Goal: Task Accomplishment & Management: Manage account settings

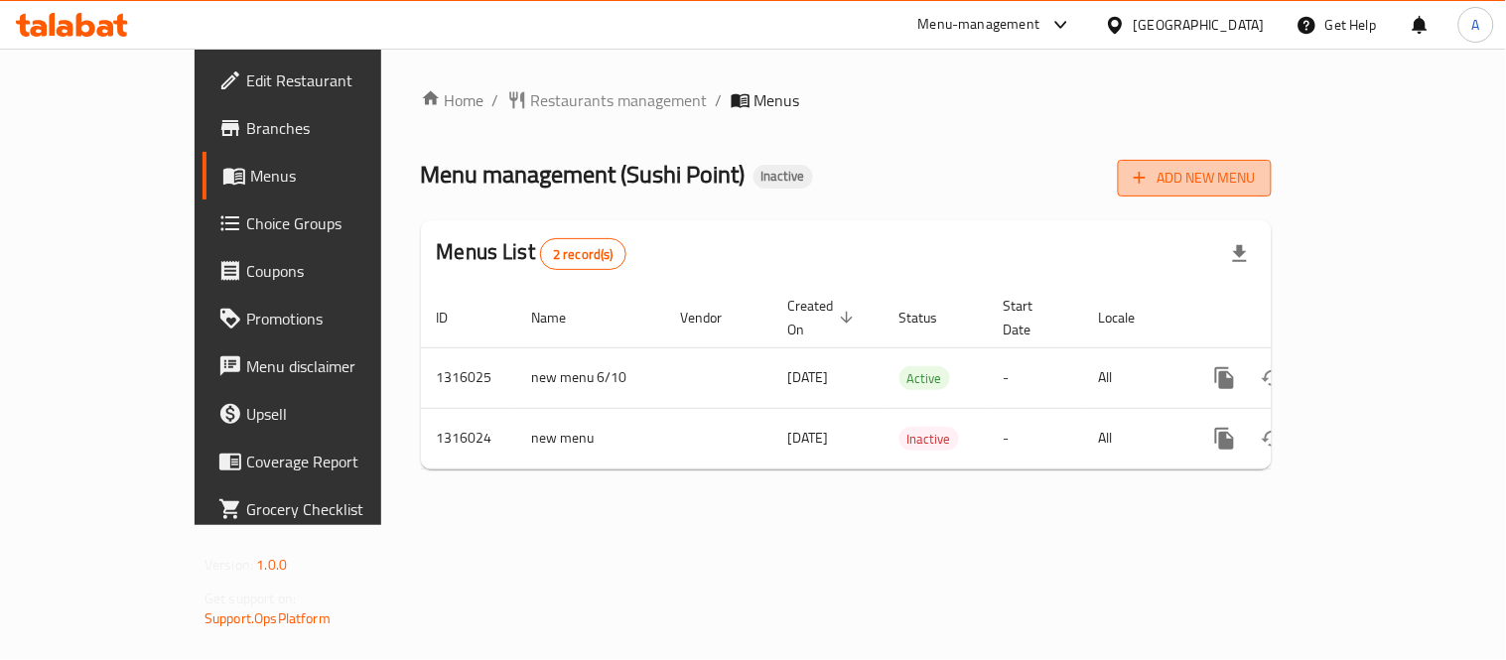
click at [1271, 192] on button "Add New Menu" at bounding box center [1195, 178] width 154 height 37
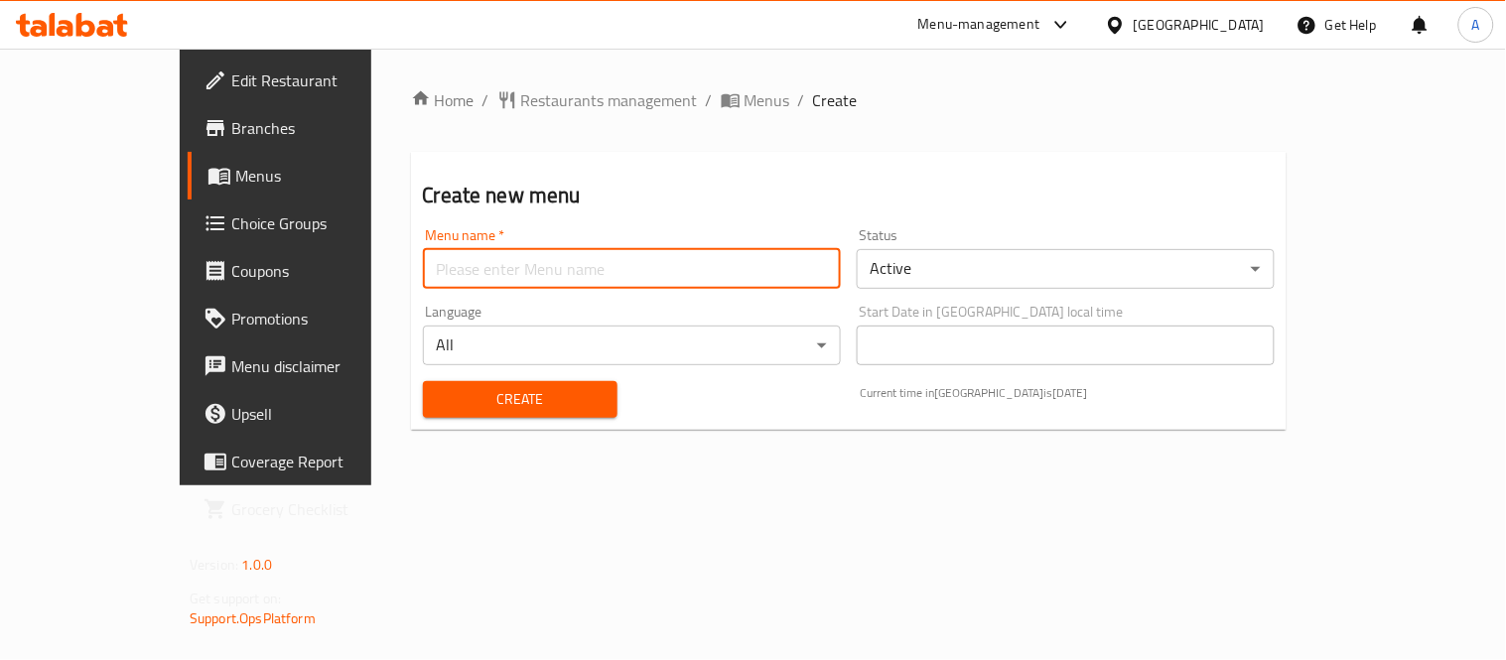
drag, startPoint x: 702, startPoint y: 268, endPoint x: 586, endPoint y: 279, distance: 116.6
click at [702, 268] on input "text" at bounding box center [632, 269] width 418 height 40
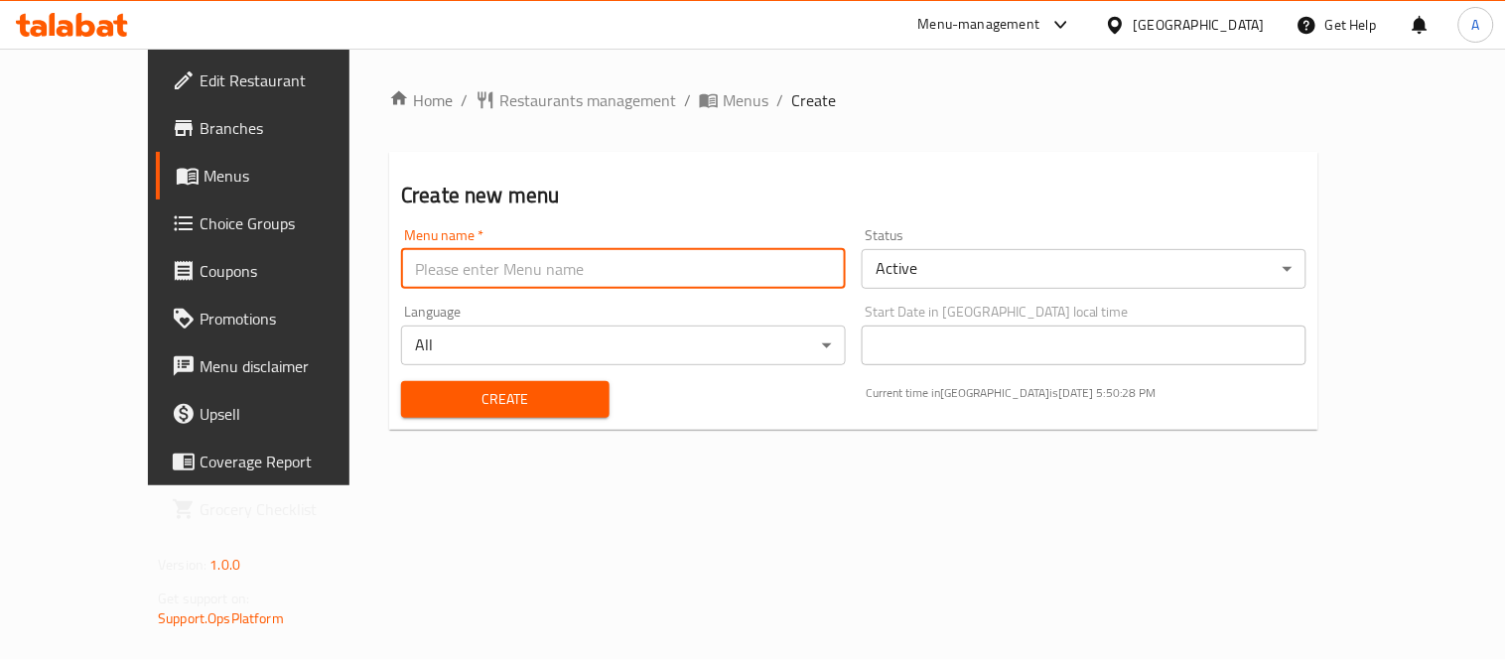
type input "[PERSON_NAME]"
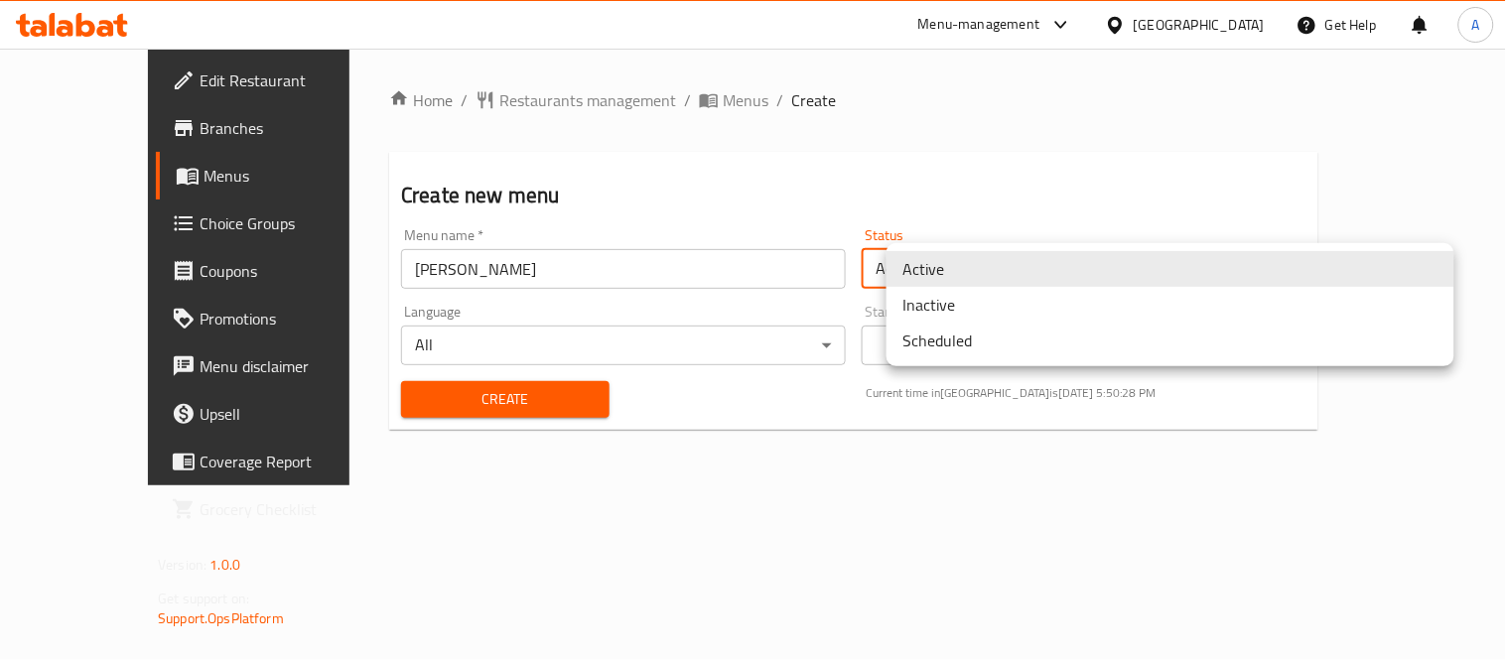
click at [1010, 248] on body "​ Menu-management [GEOGRAPHIC_DATA] Get Help A Edit Restaurant Branches Menus C…" at bounding box center [753, 354] width 1506 height 611
click at [953, 308] on li "Inactive" at bounding box center [1170, 305] width 568 height 36
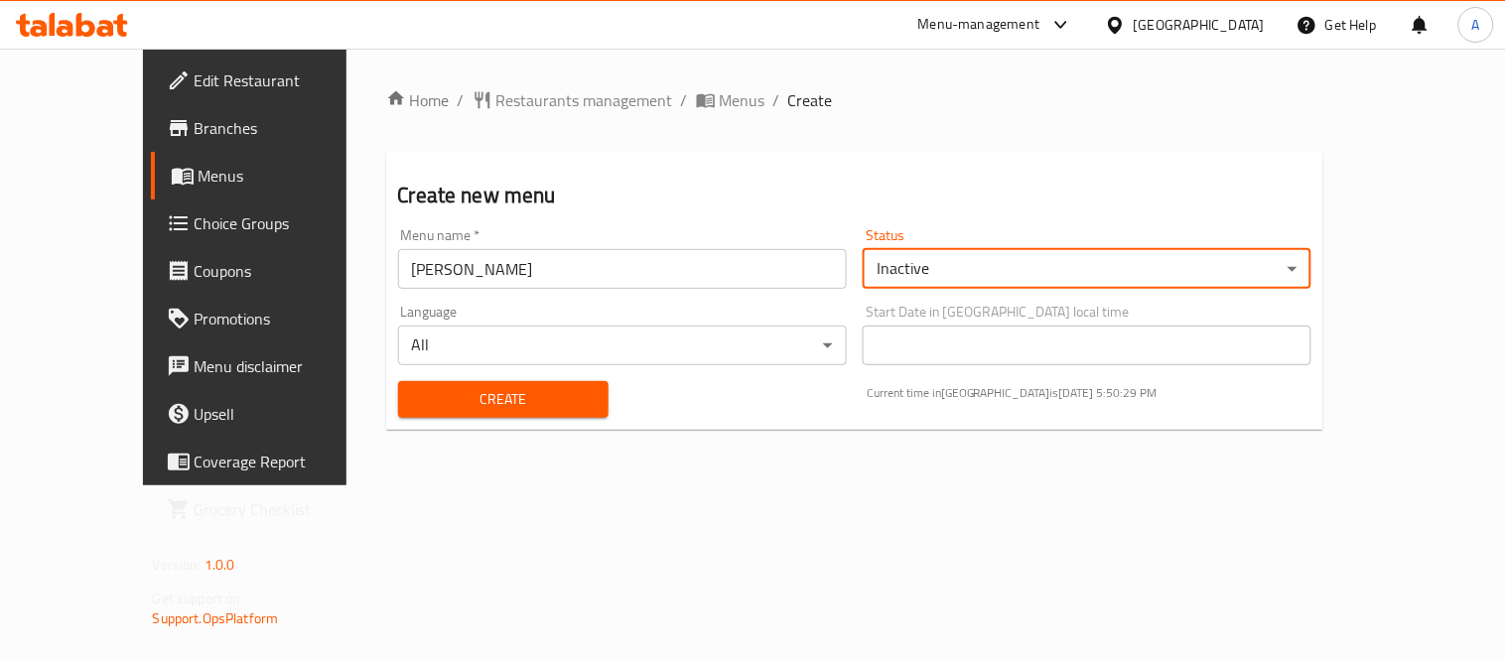
click at [496, 389] on span "Create" at bounding box center [503, 399] width 179 height 25
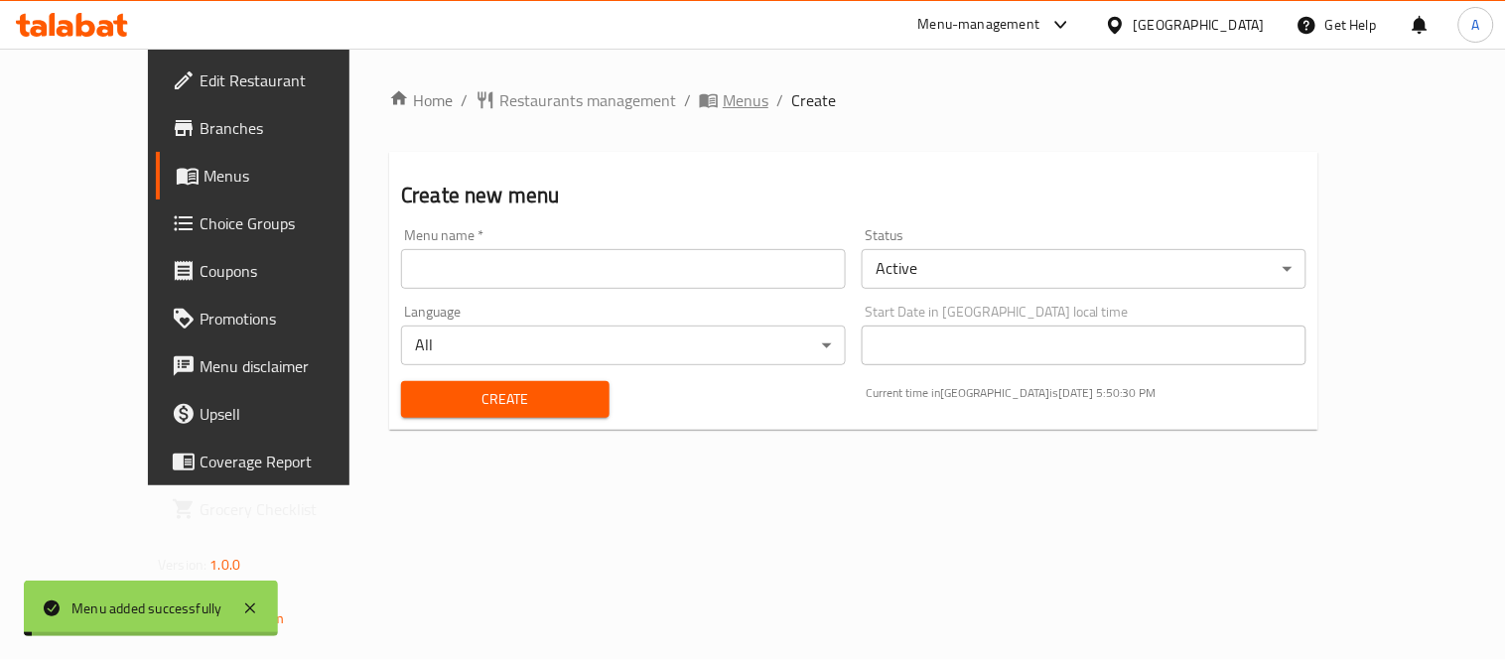
click at [723, 102] on span "Menus" at bounding box center [746, 100] width 46 height 24
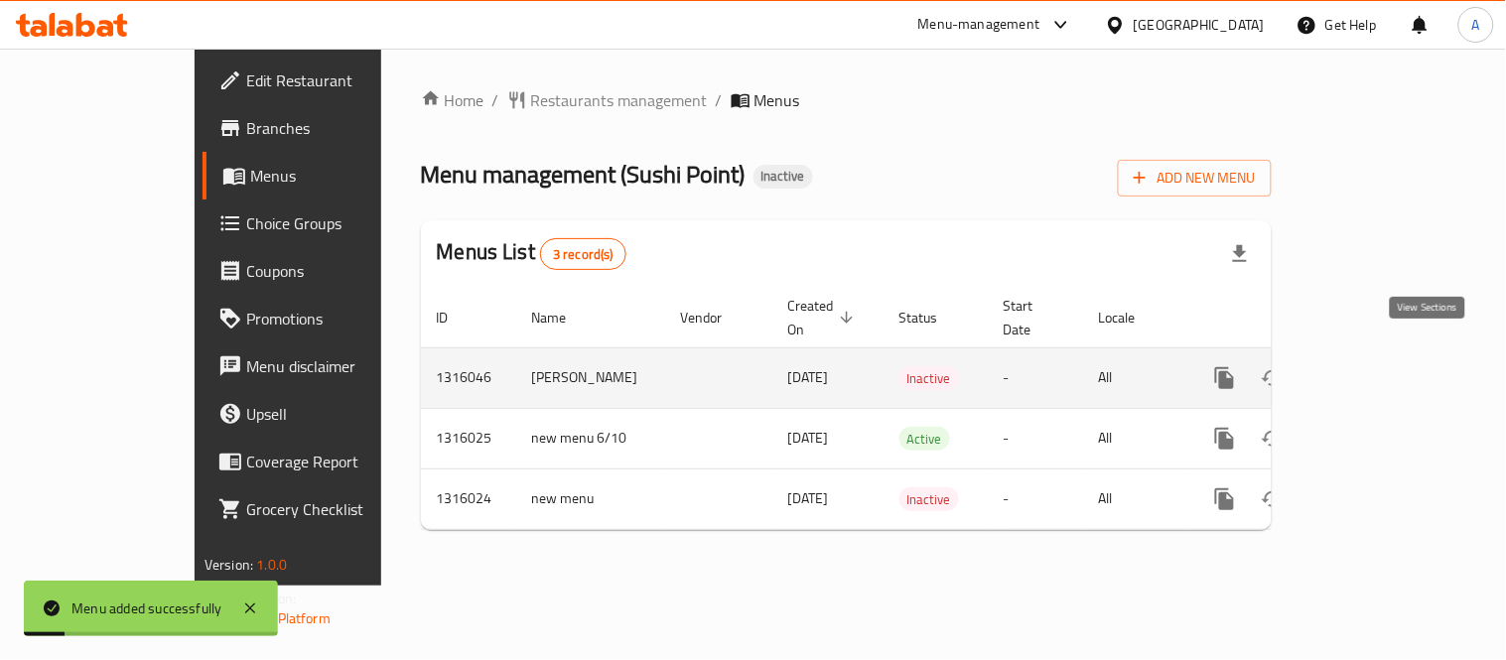
click at [1392, 355] on link "enhanced table" at bounding box center [1368, 378] width 48 height 48
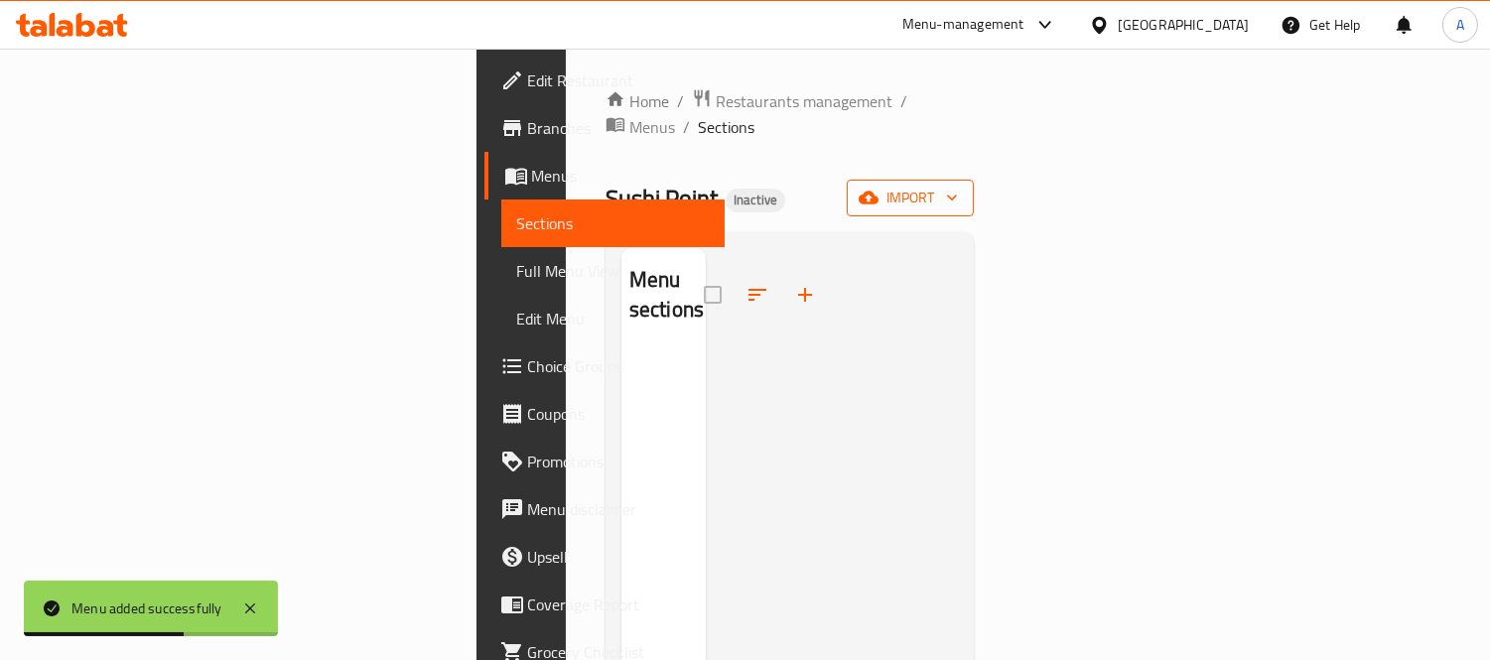
click at [974, 187] on button "import" at bounding box center [910, 198] width 127 height 37
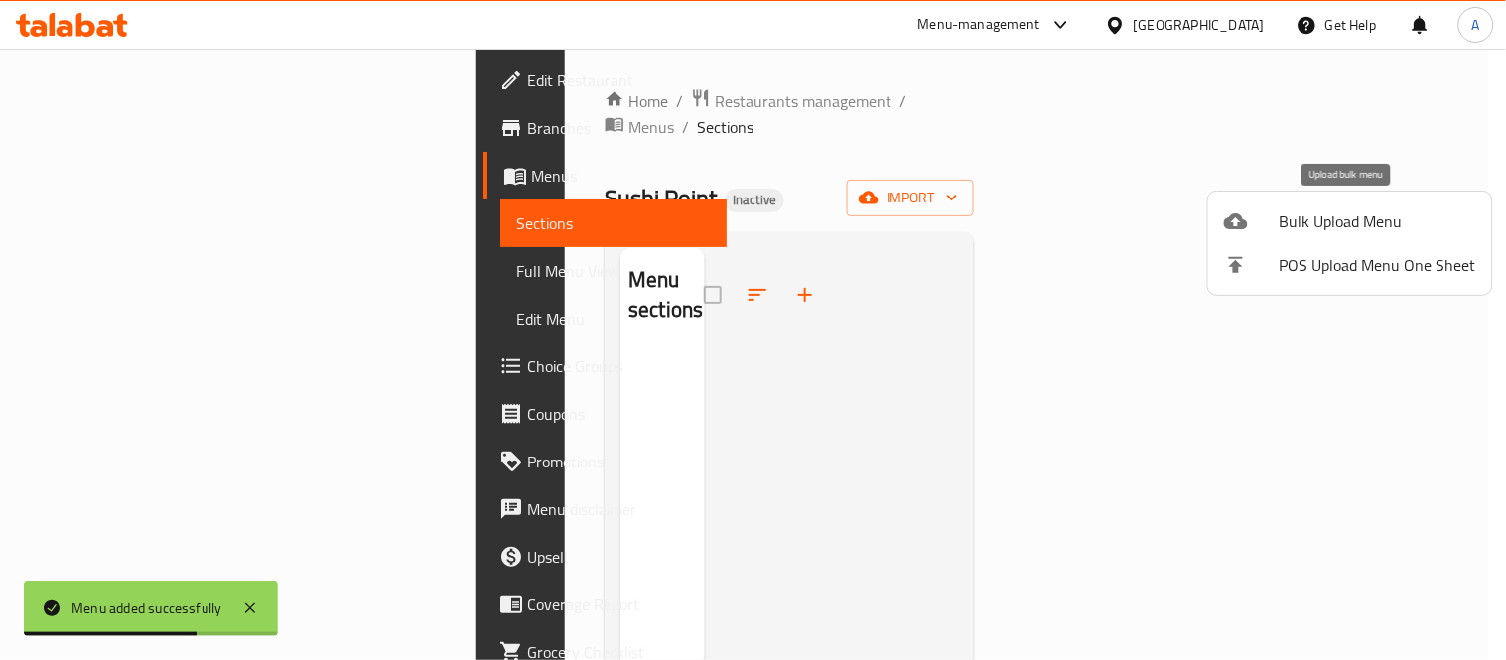
click at [1272, 218] on div at bounding box center [1252, 221] width 56 height 24
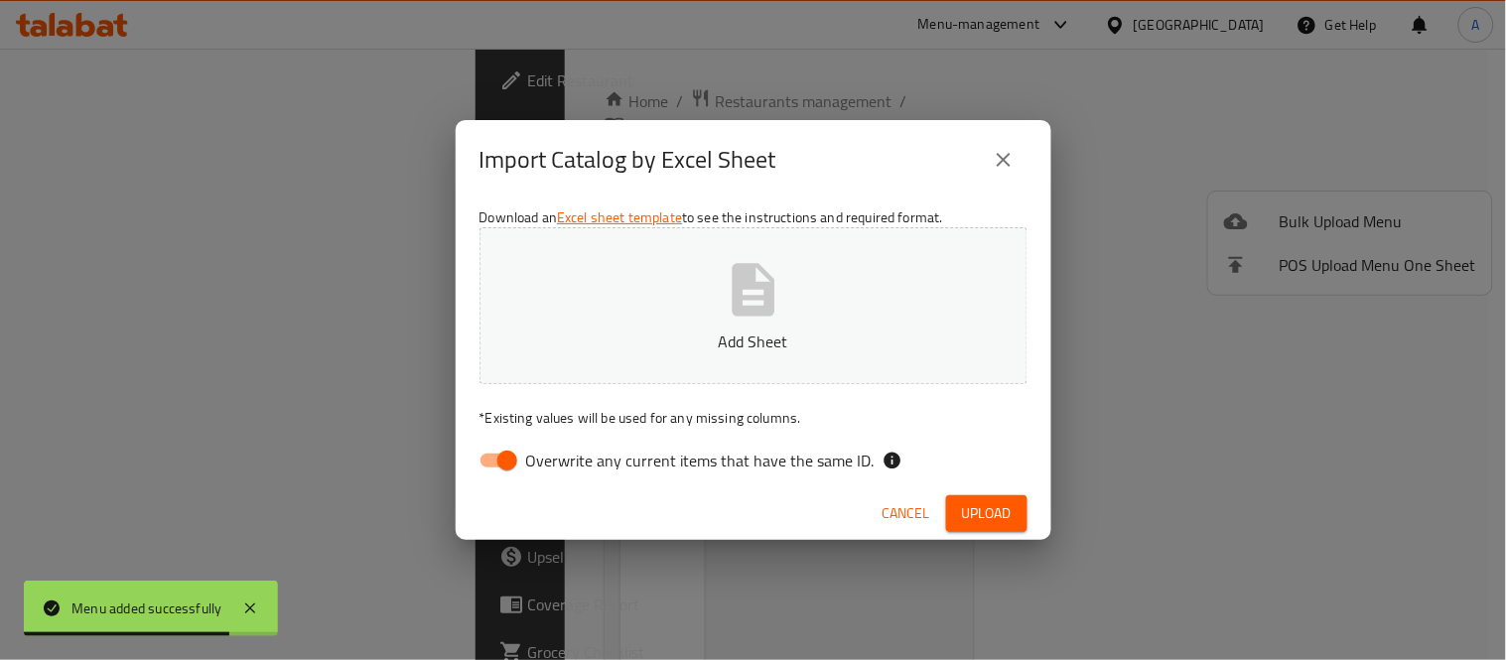
click at [906, 513] on span "Cancel" at bounding box center [906, 513] width 48 height 25
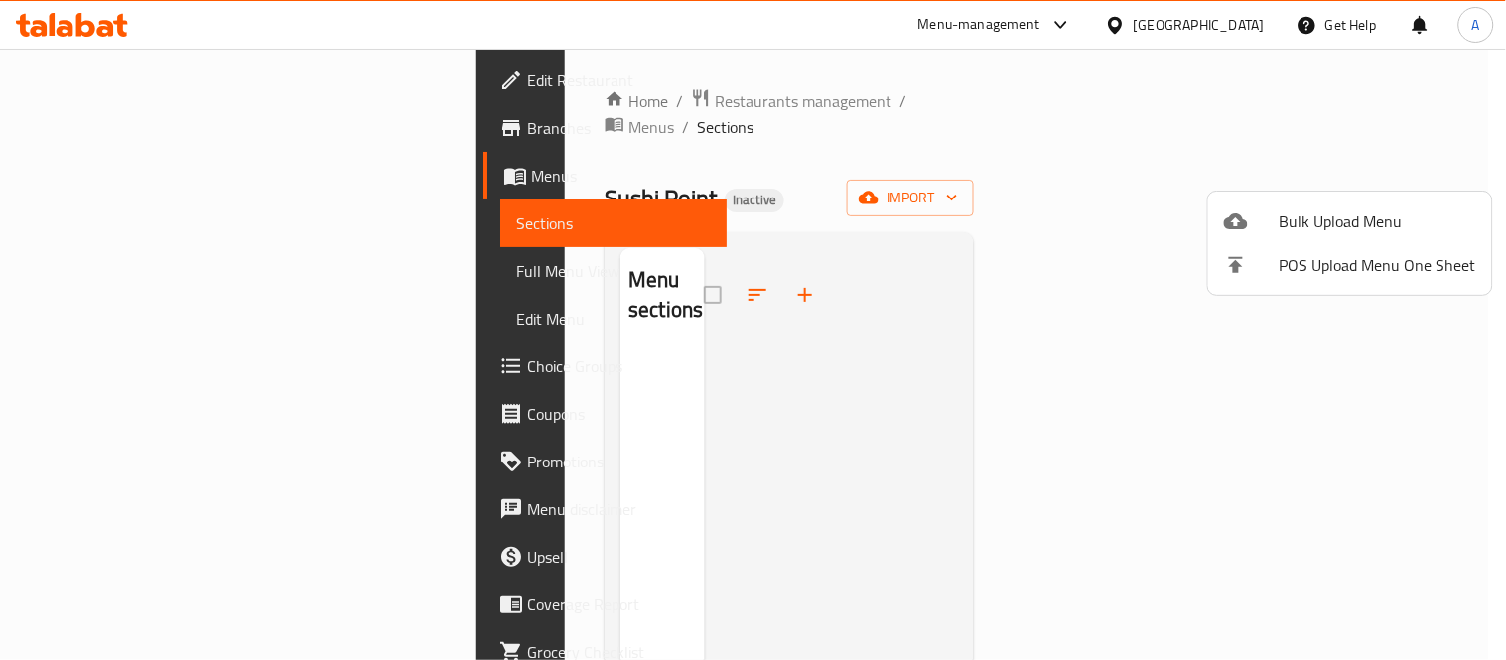
click at [1063, 261] on div at bounding box center [753, 330] width 1506 height 660
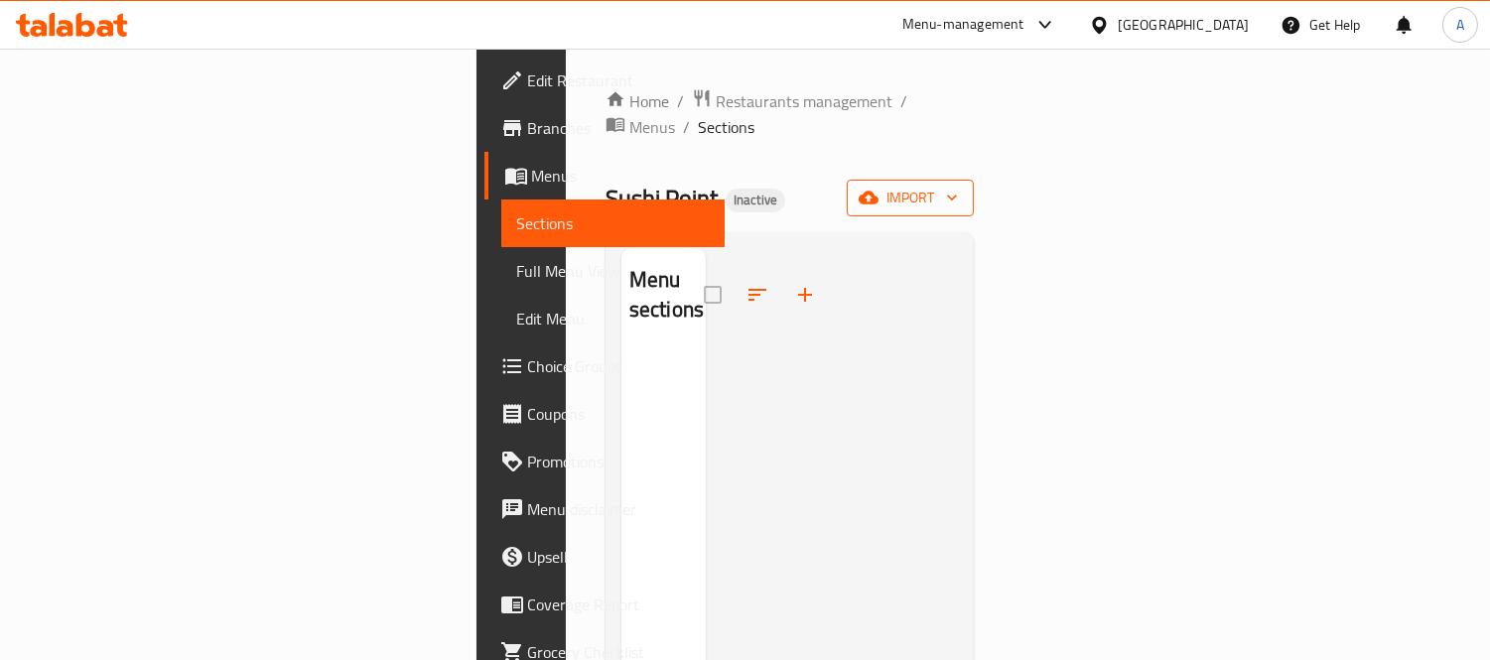
click at [958, 186] on span "import" at bounding box center [910, 198] width 95 height 25
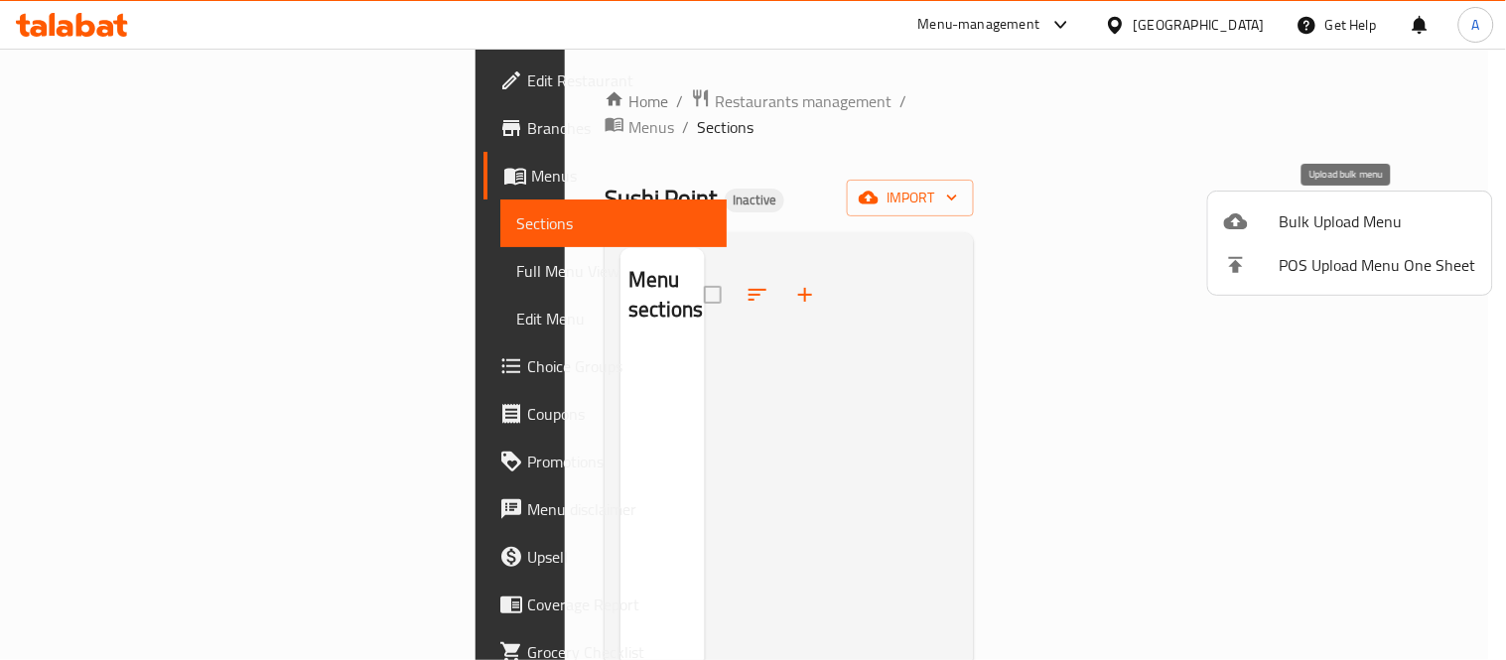
click at [1317, 201] on li "Bulk Upload Menu" at bounding box center [1350, 222] width 284 height 44
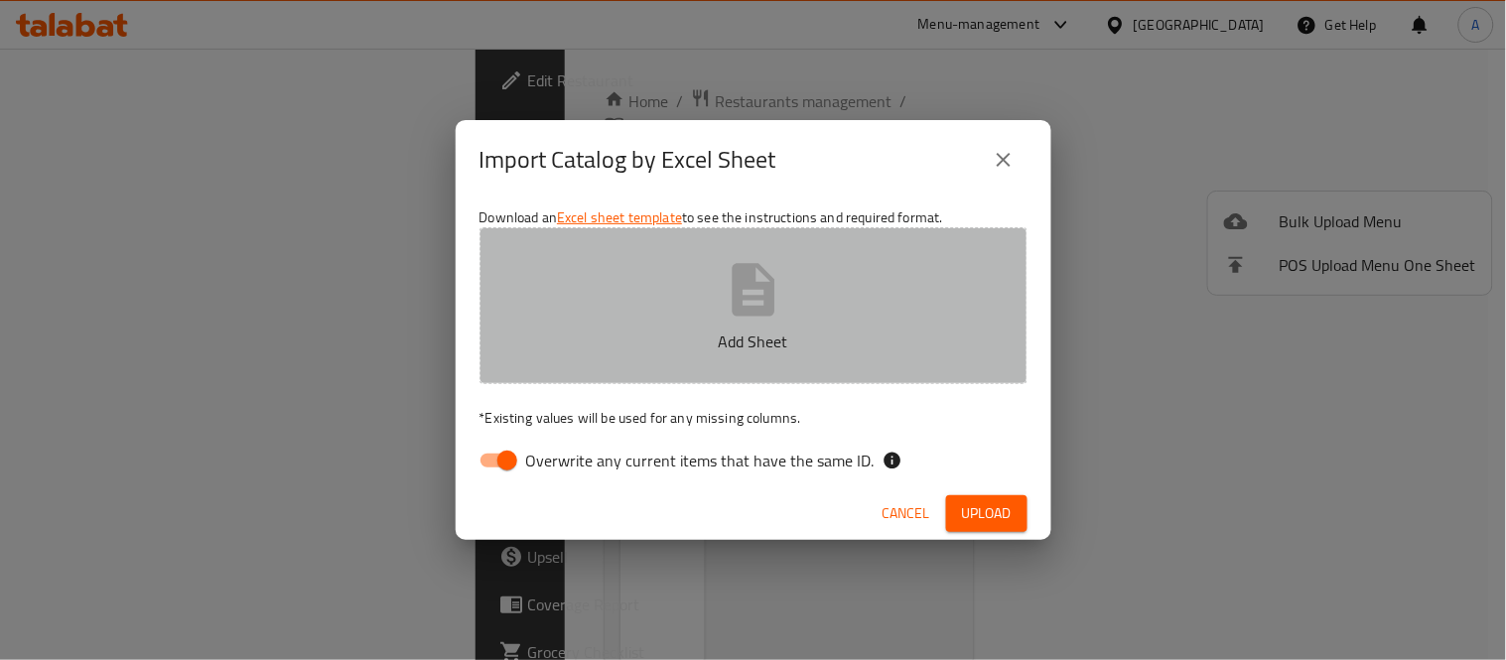
click at [775, 276] on icon "button" at bounding box center [754, 290] width 64 height 64
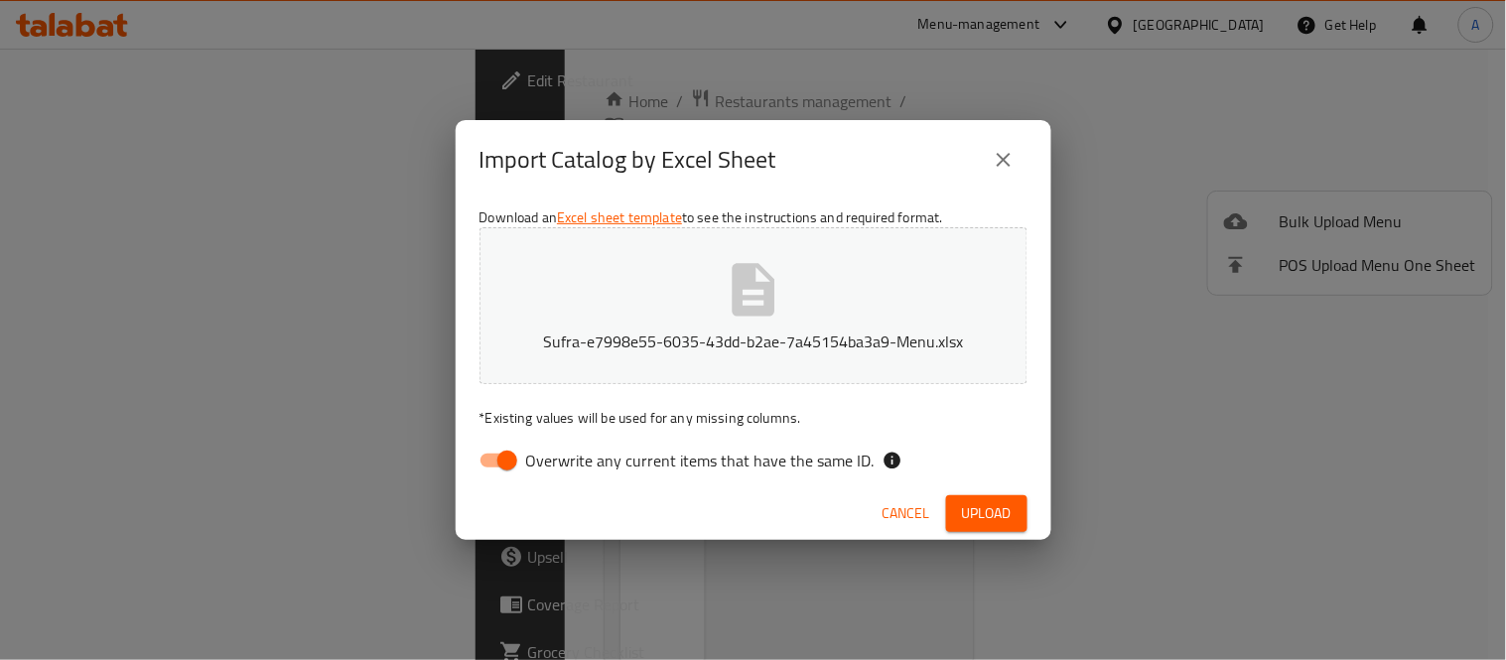
click at [500, 468] on input "Overwrite any current items that have the same ID." at bounding box center [507, 461] width 113 height 38
checkbox input "false"
click at [989, 524] on span "Upload" at bounding box center [987, 513] width 50 height 25
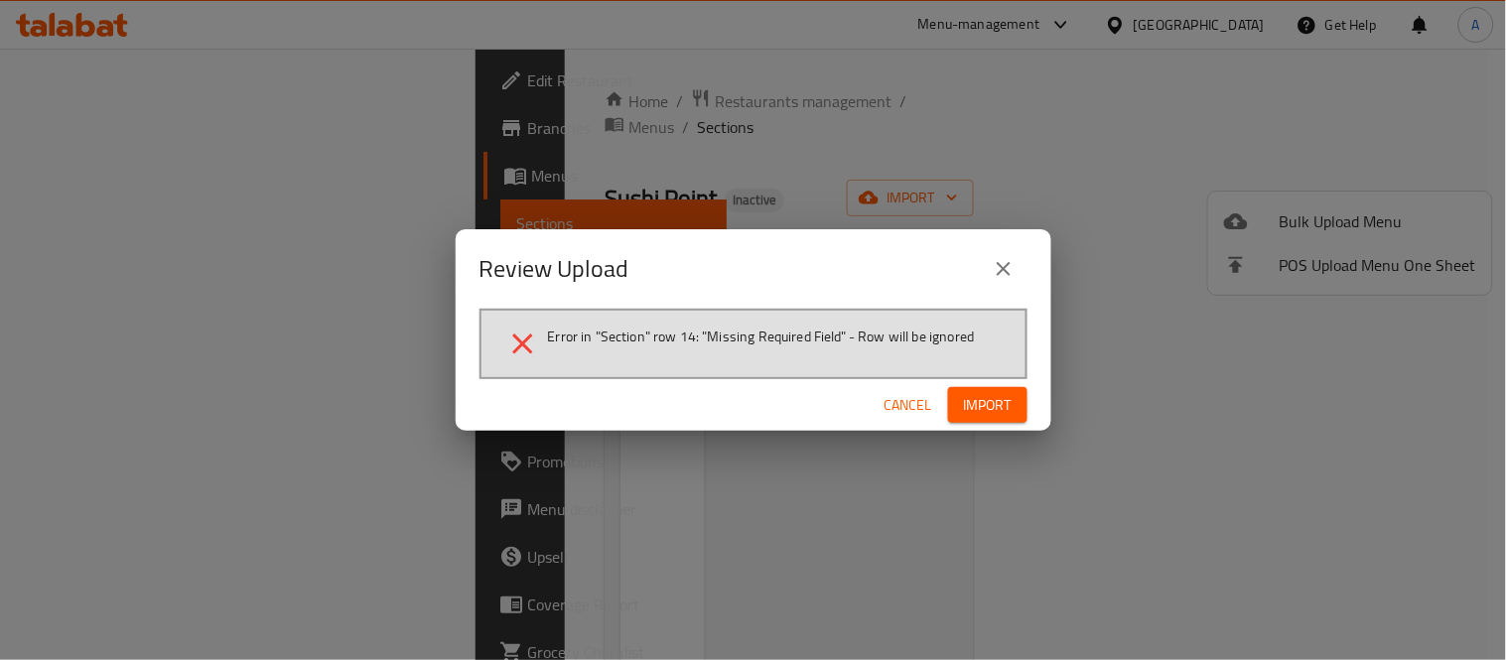
click at [906, 420] on button "Cancel" at bounding box center [908, 405] width 64 height 37
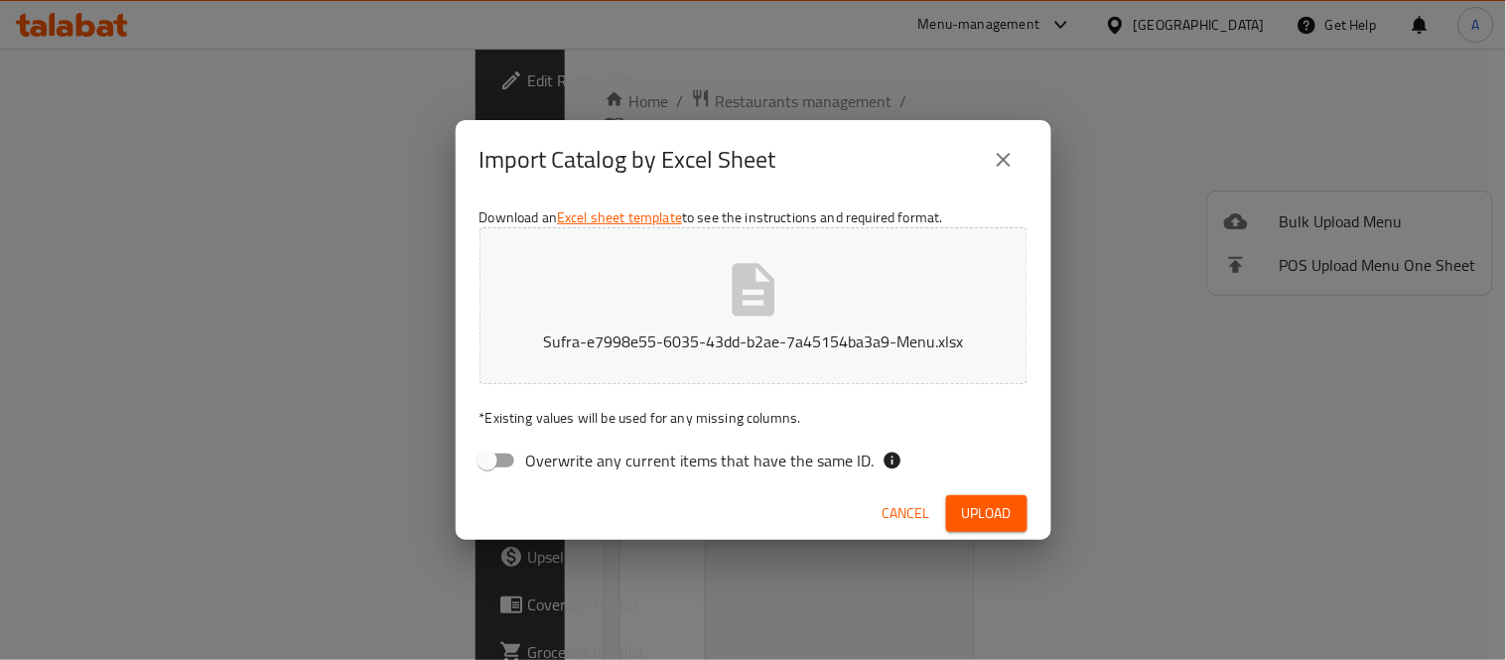
click at [710, 282] on button "Sufra-e7998e55-6035-43dd-b2ae-7a45154ba3a9-Menu.xlsx" at bounding box center [753, 305] width 548 height 157
click at [1001, 514] on span "Upload" at bounding box center [987, 513] width 50 height 25
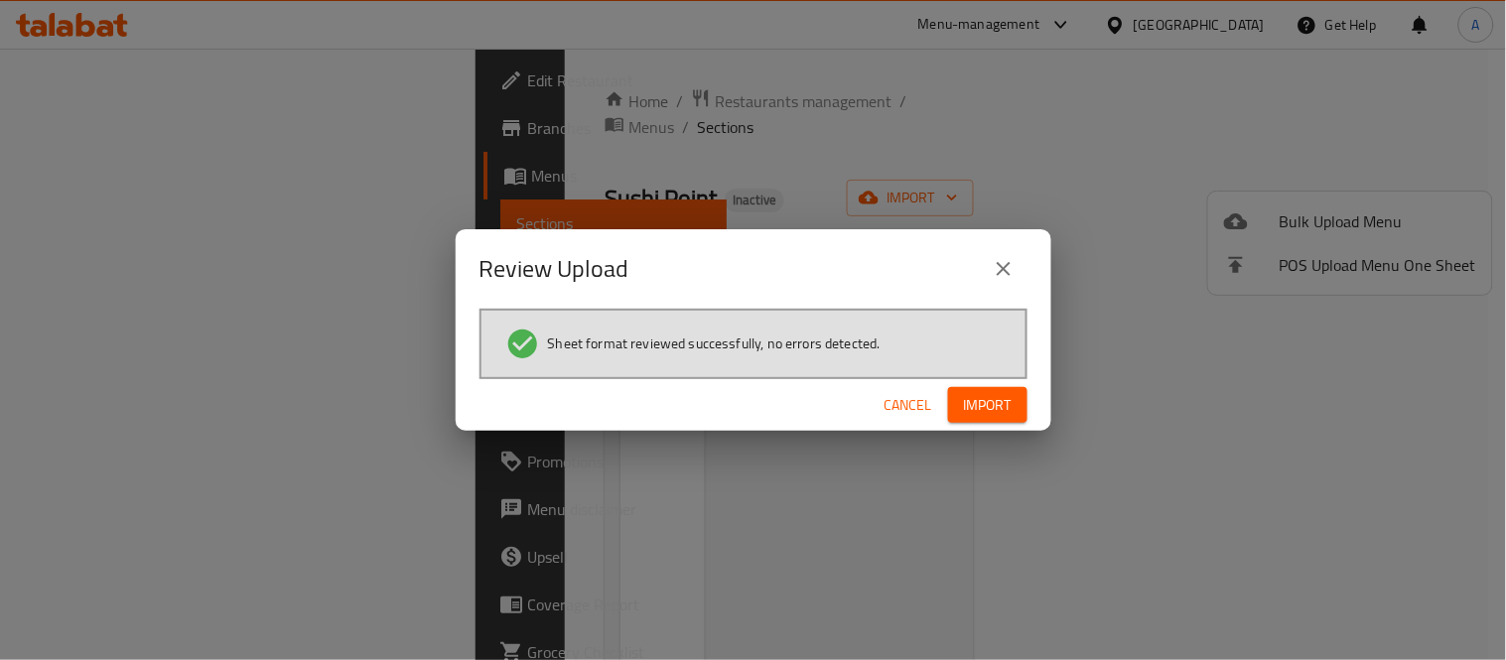
click at [991, 393] on span "Import" at bounding box center [988, 405] width 48 height 25
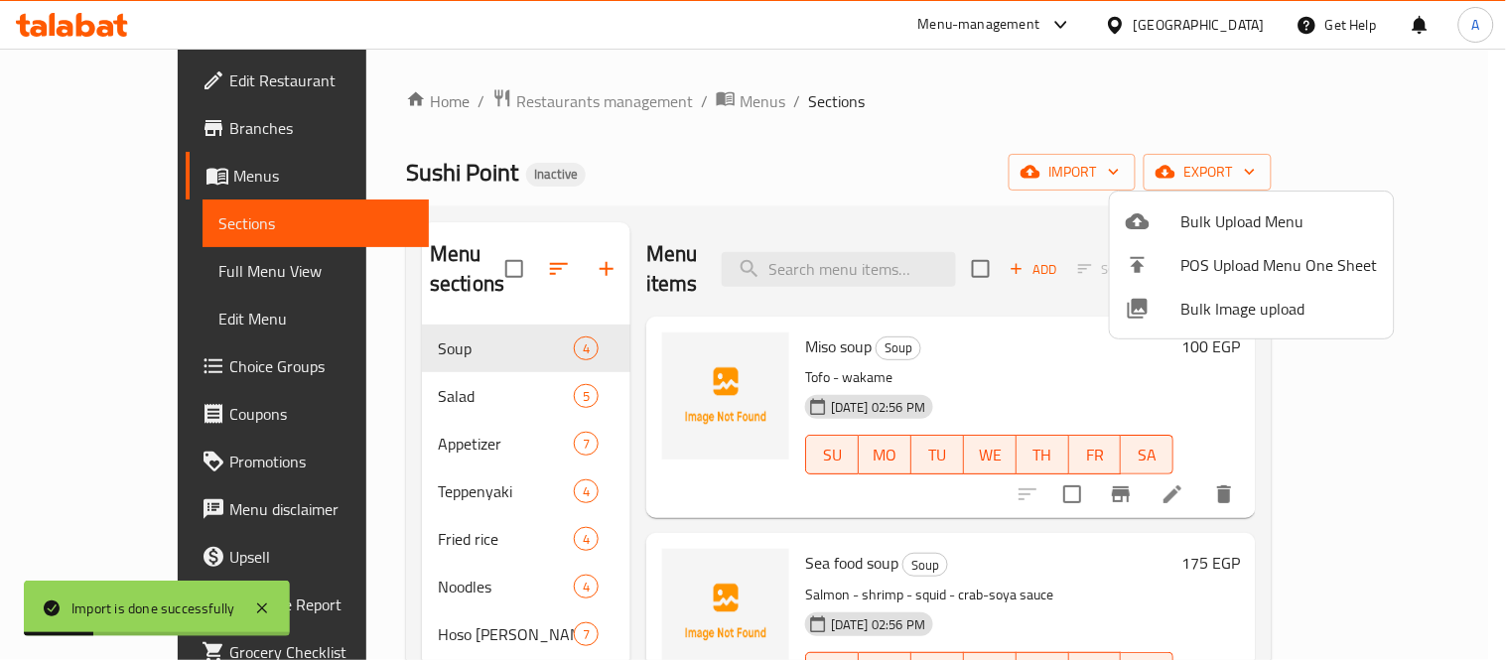
click at [608, 195] on div at bounding box center [753, 330] width 1506 height 660
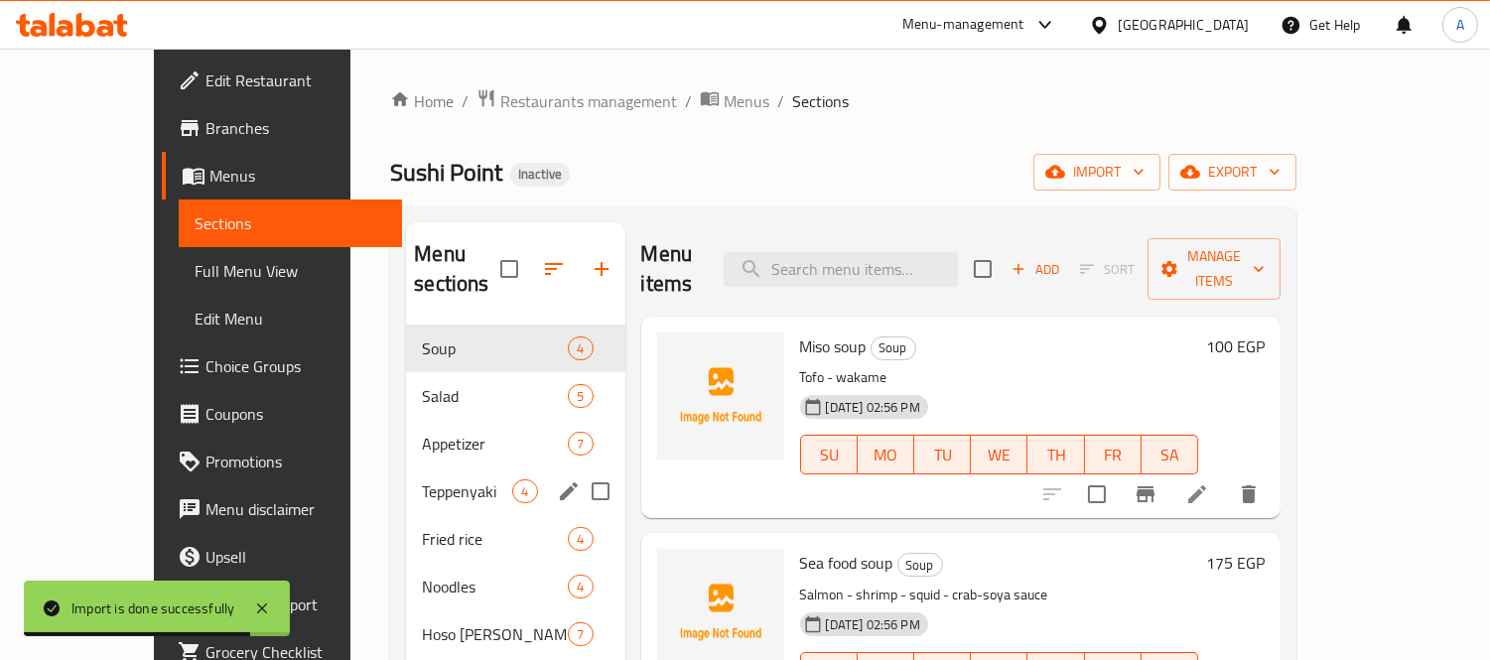
click at [580, 470] on input "Menu sections" at bounding box center [601, 491] width 42 height 42
checkbox input "true"
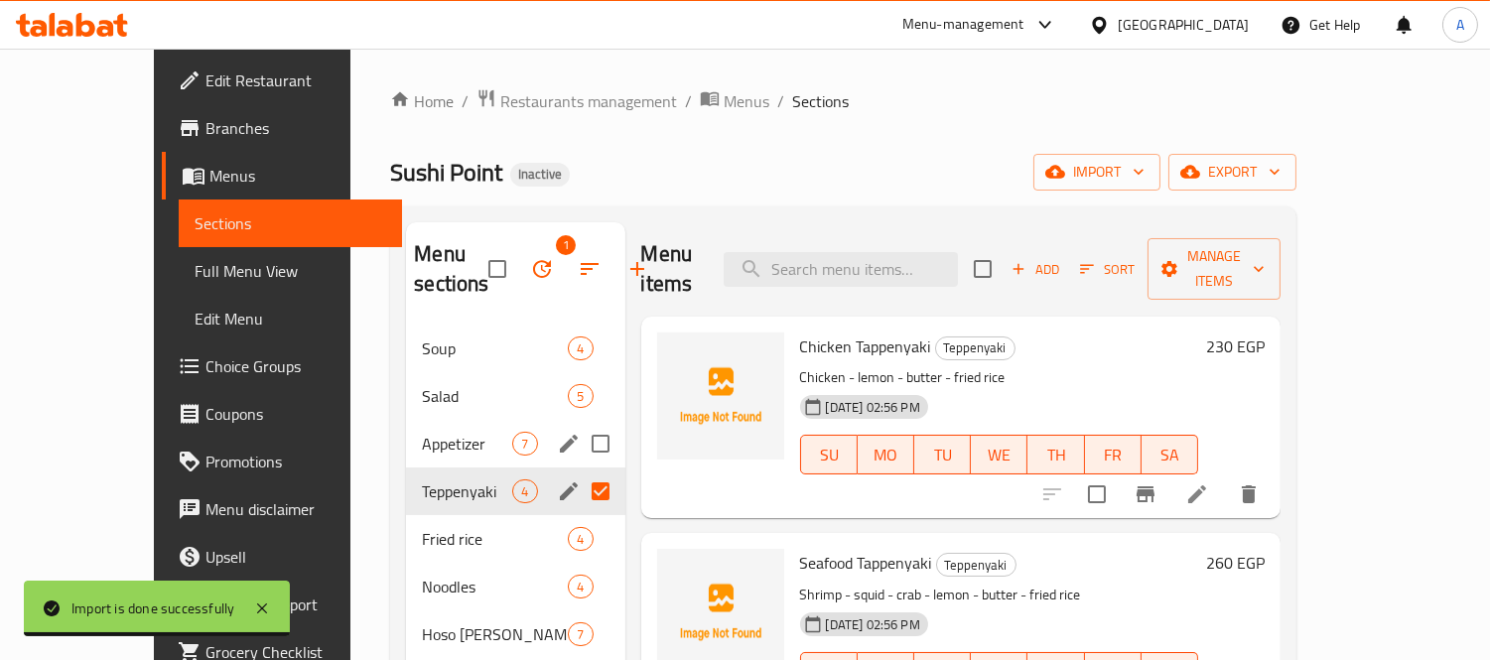
click at [580, 449] on input "Menu sections" at bounding box center [601, 444] width 42 height 42
checkbox input "true"
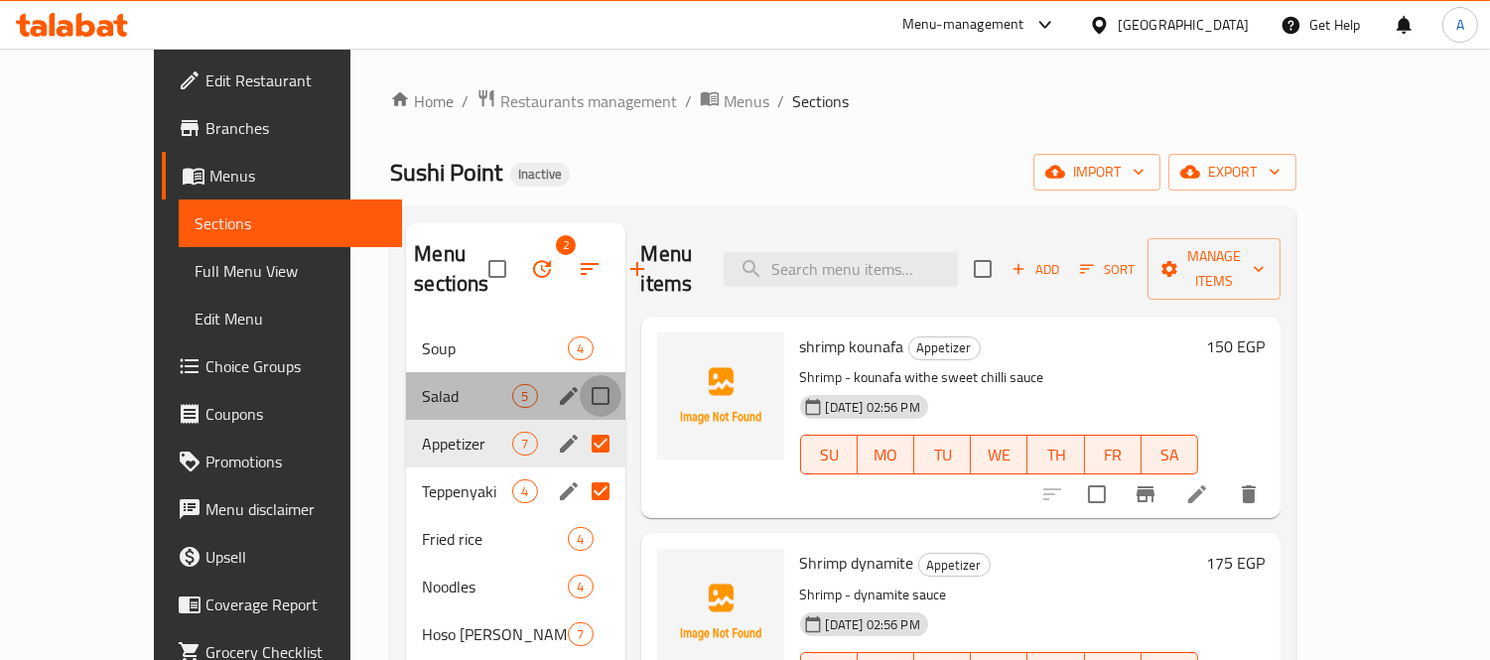
click at [580, 397] on input "Menu sections" at bounding box center [601, 396] width 42 height 42
checkbox input "true"
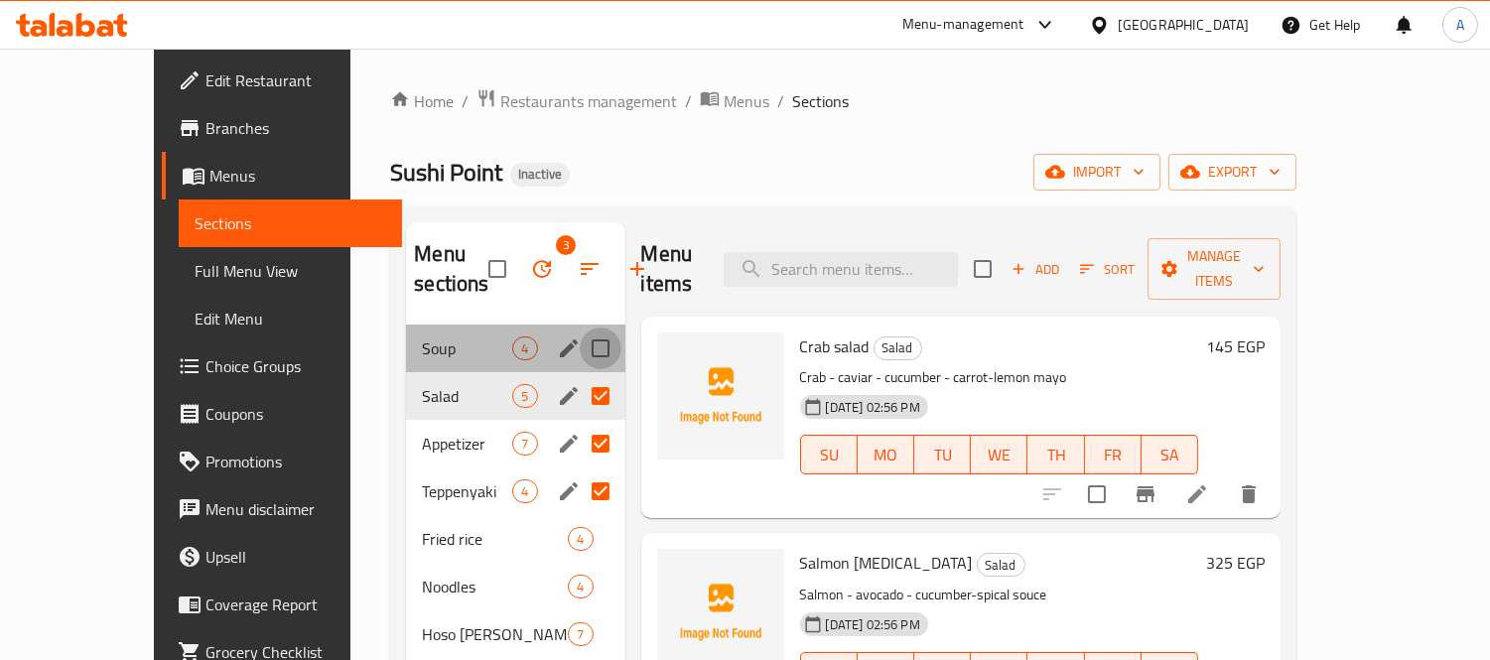
click at [580, 354] on input "Menu sections" at bounding box center [601, 349] width 42 height 42
checkbox input "true"
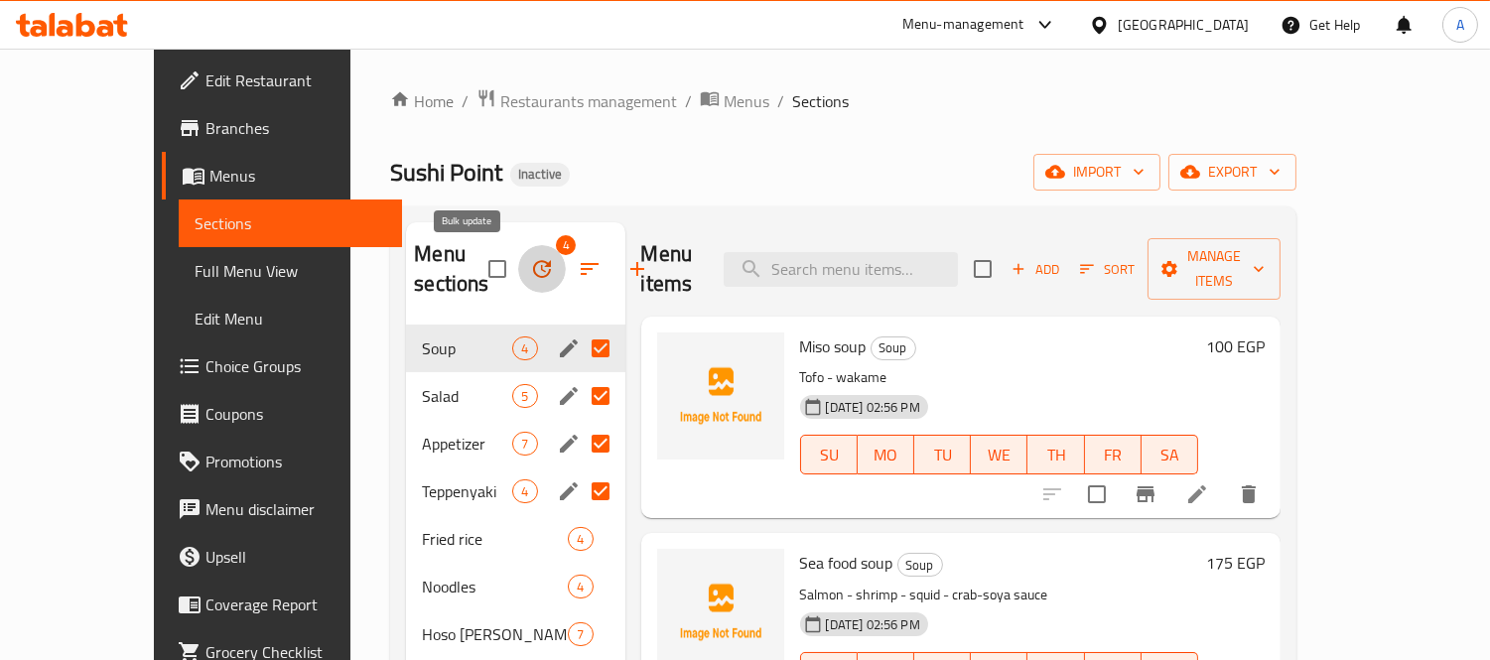
click at [530, 275] on icon "button" at bounding box center [542, 269] width 24 height 24
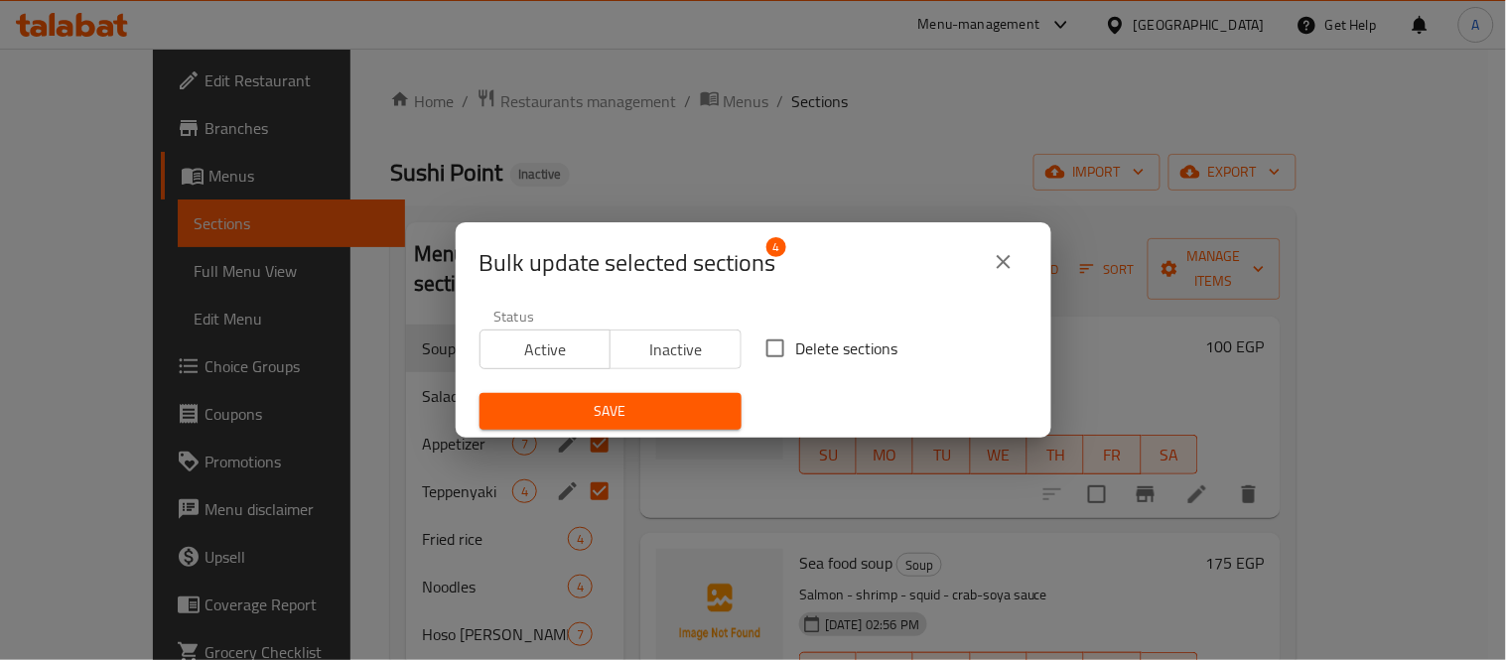
click at [762, 352] on input "Delete sections" at bounding box center [775, 349] width 42 height 42
checkbox input "true"
click at [641, 415] on span "Save" at bounding box center [610, 411] width 230 height 25
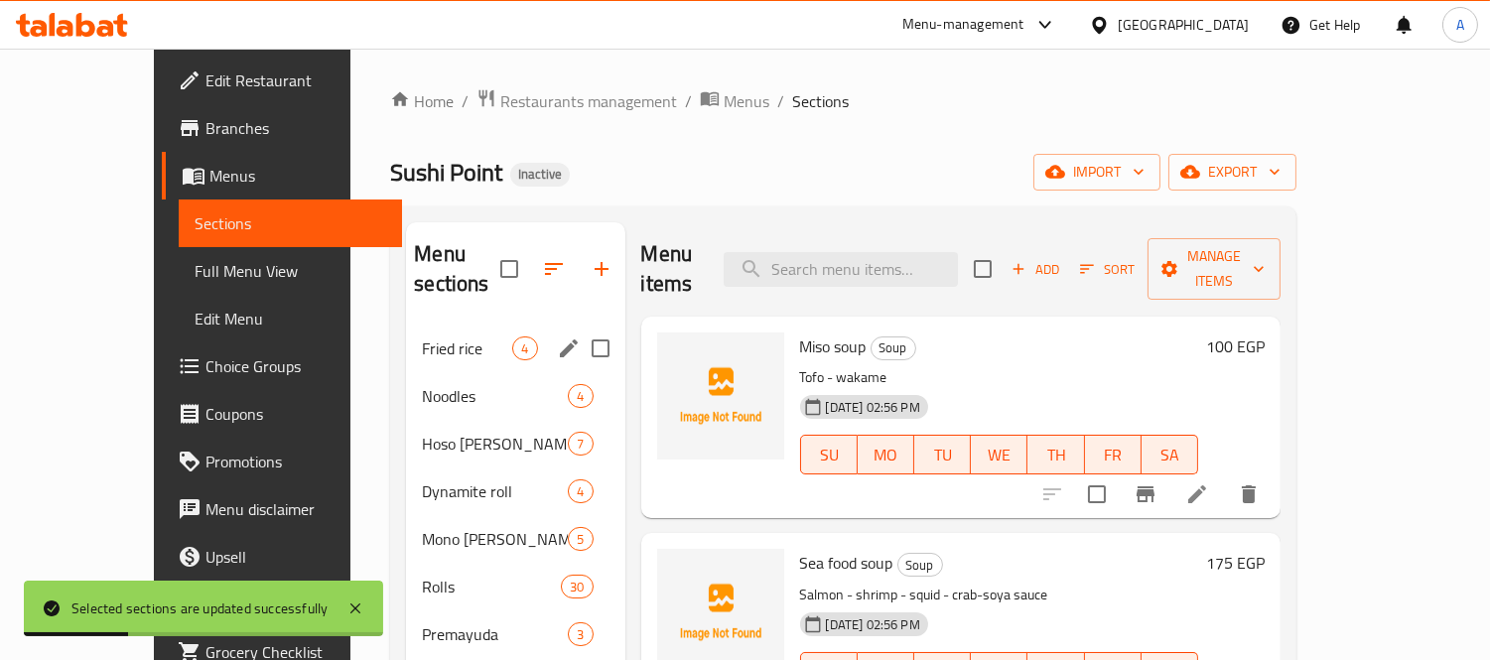
click at [422, 336] on span "Fried rice" at bounding box center [467, 348] width 90 height 24
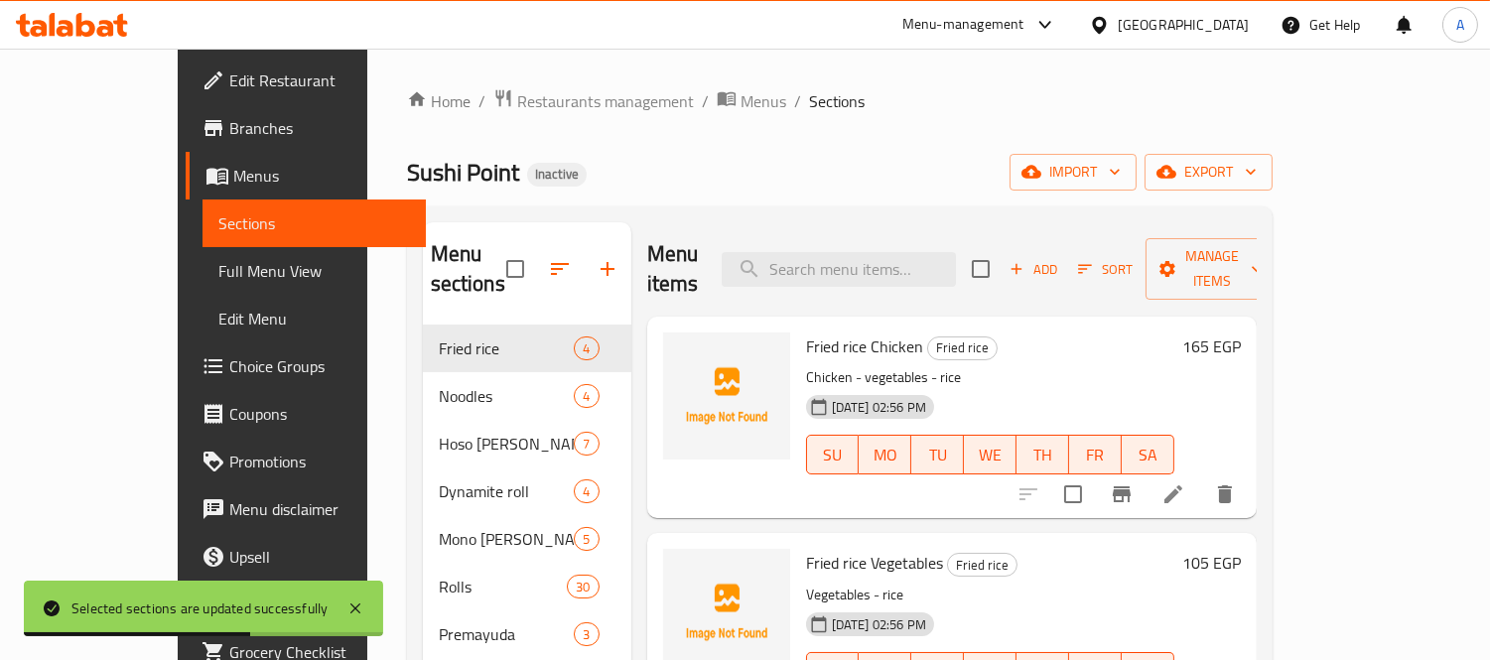
click at [809, 99] on span "Sections" at bounding box center [837, 101] width 57 height 24
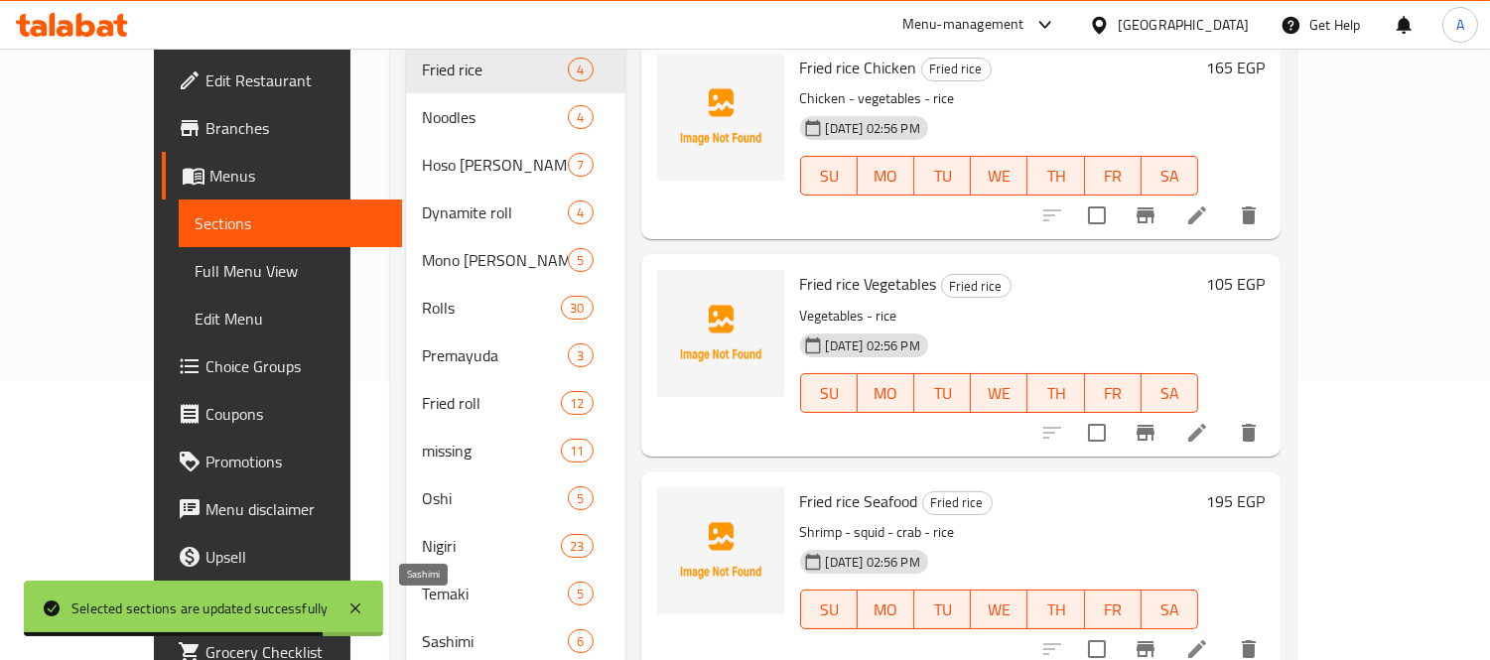
scroll to position [441, 0]
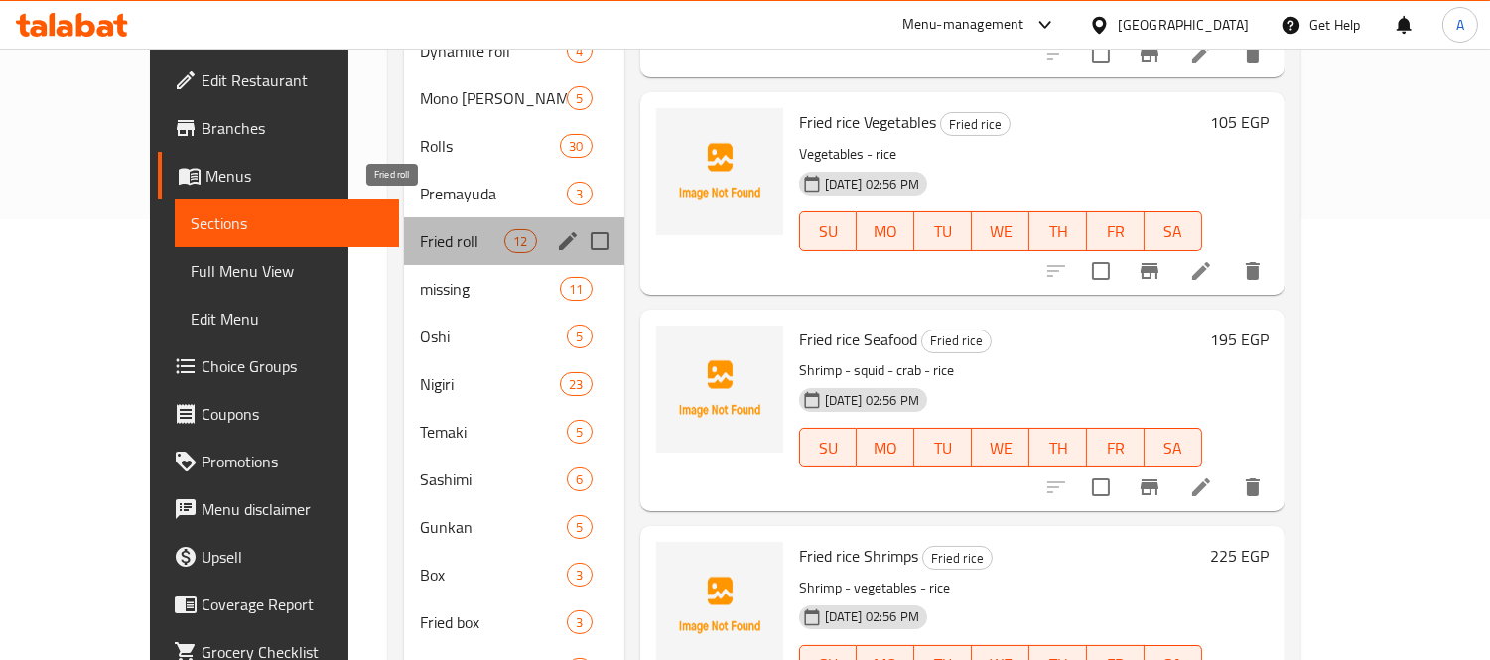
click at [450, 229] on span "Fried roll" at bounding box center [462, 241] width 84 height 24
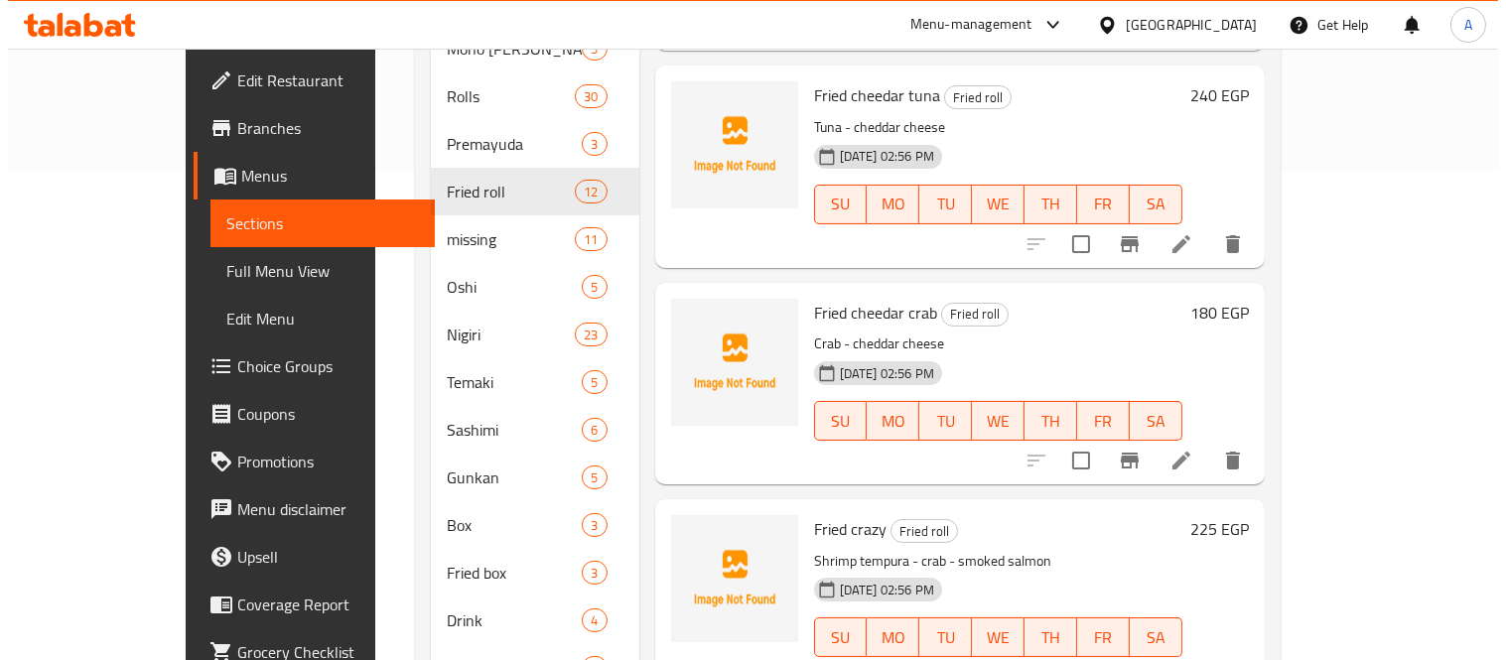
scroll to position [554, 0]
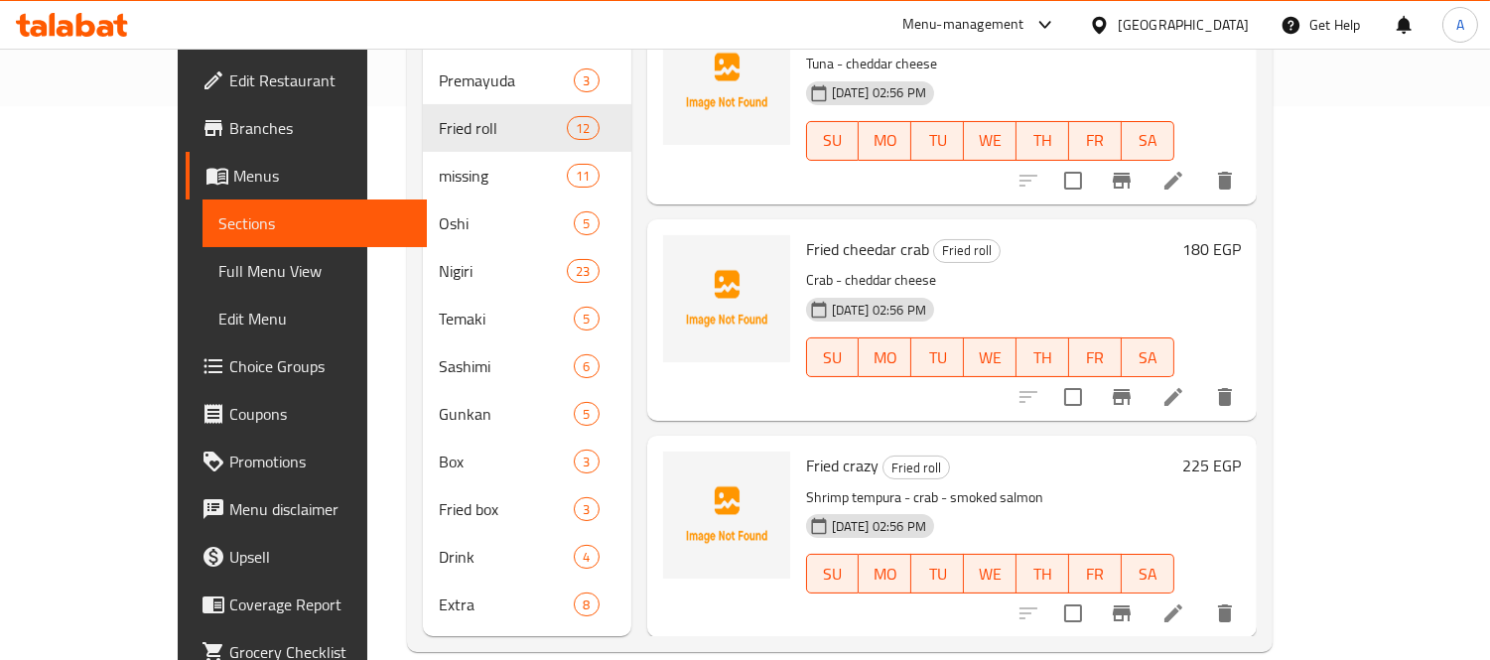
click at [806, 451] on span "Fried crazy" at bounding box center [842, 466] width 72 height 30
copy h6 "crazy"
click at [806, 451] on span "Fried crazy" at bounding box center [842, 466] width 72 height 30
copy h6 "Fried crazy"
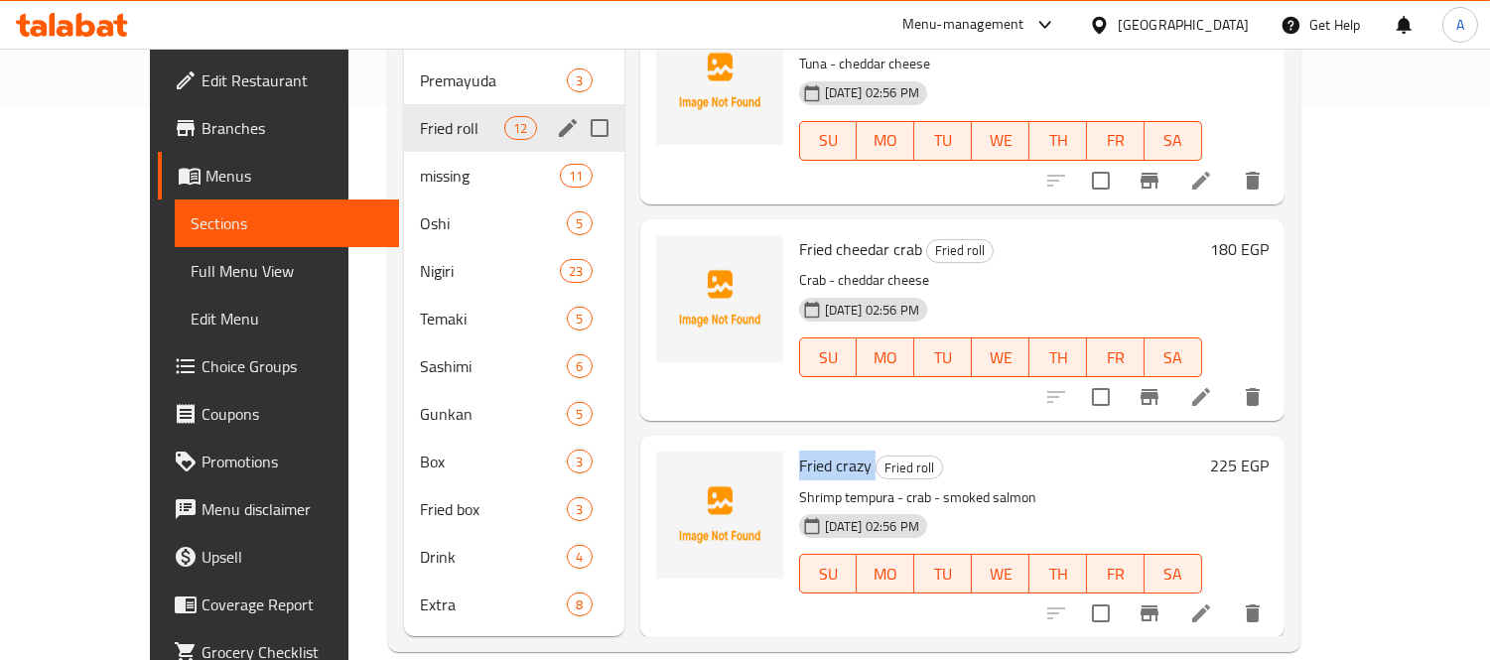
click at [559, 119] on icon "edit" at bounding box center [568, 128] width 18 height 18
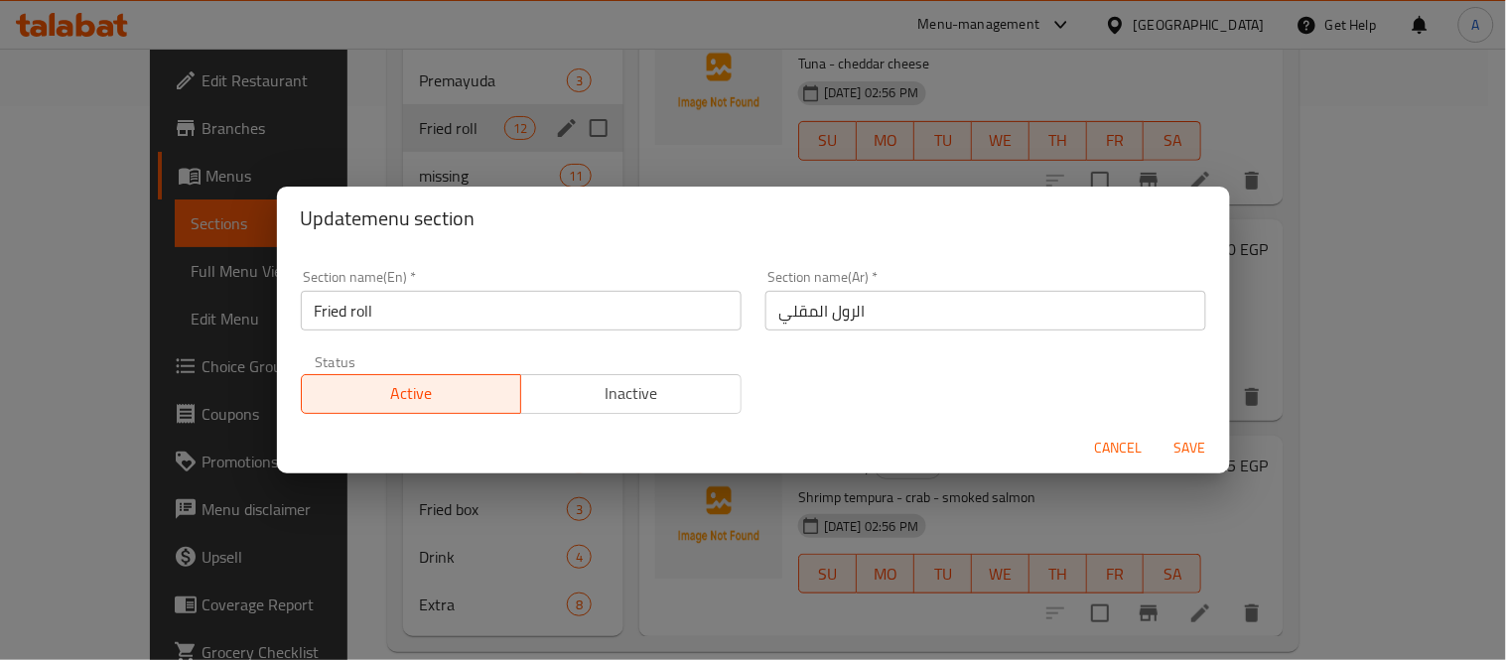
click at [351, 315] on input "Fried roll" at bounding box center [521, 311] width 441 height 40
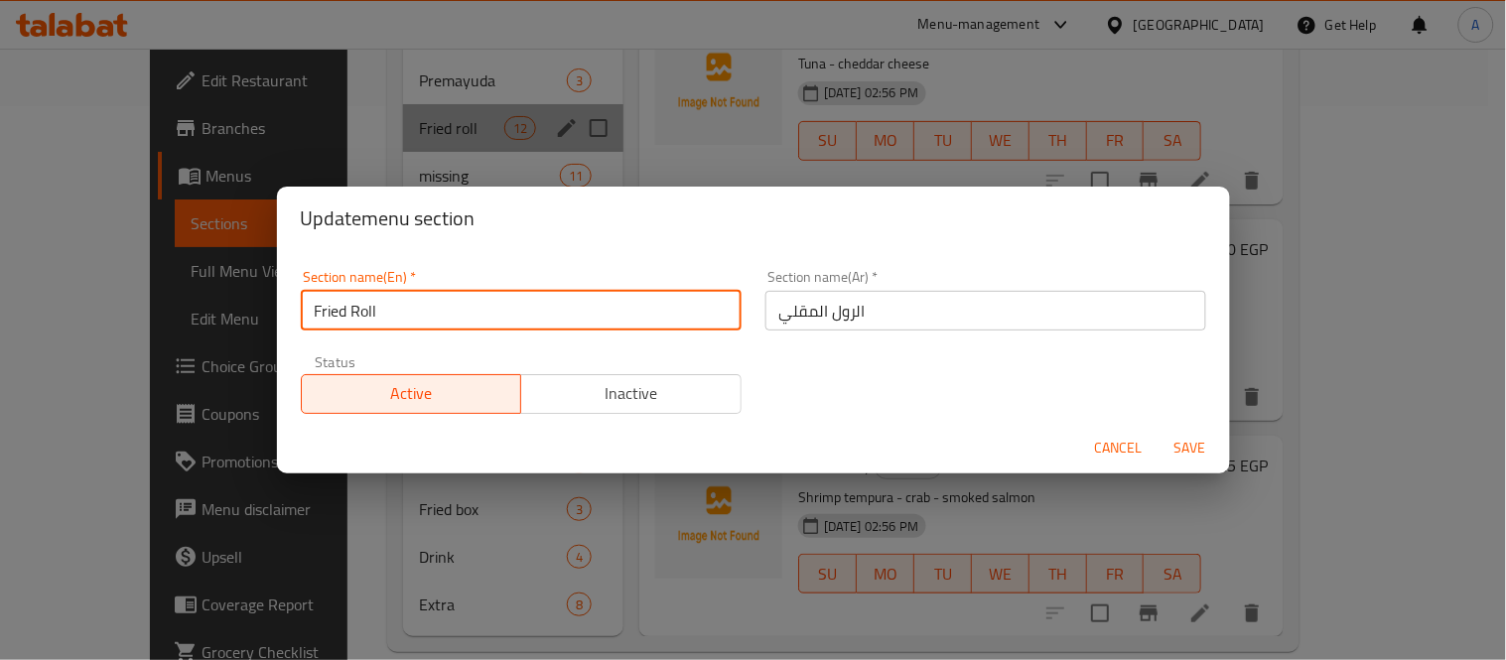
click at [479, 314] on input "Fried Roll" at bounding box center [521, 311] width 441 height 40
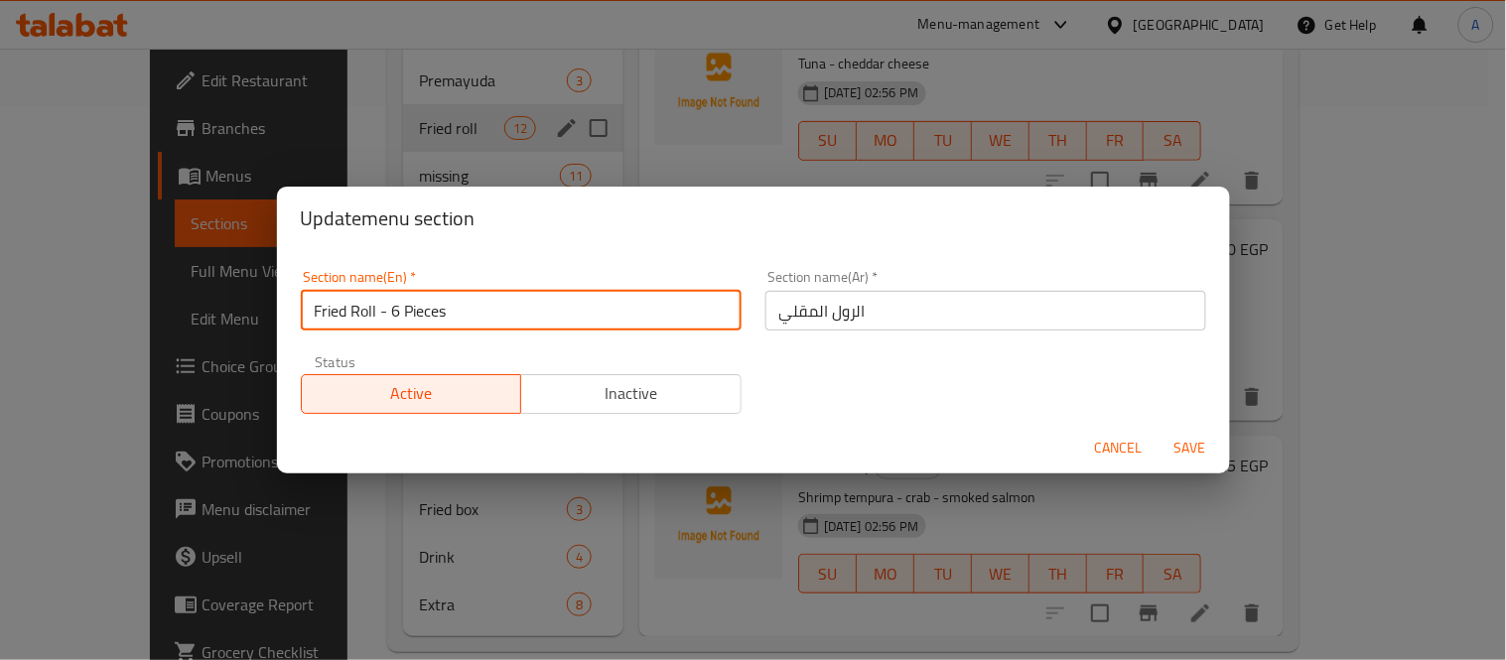
type input "Fried Roll - 6 Pieces"
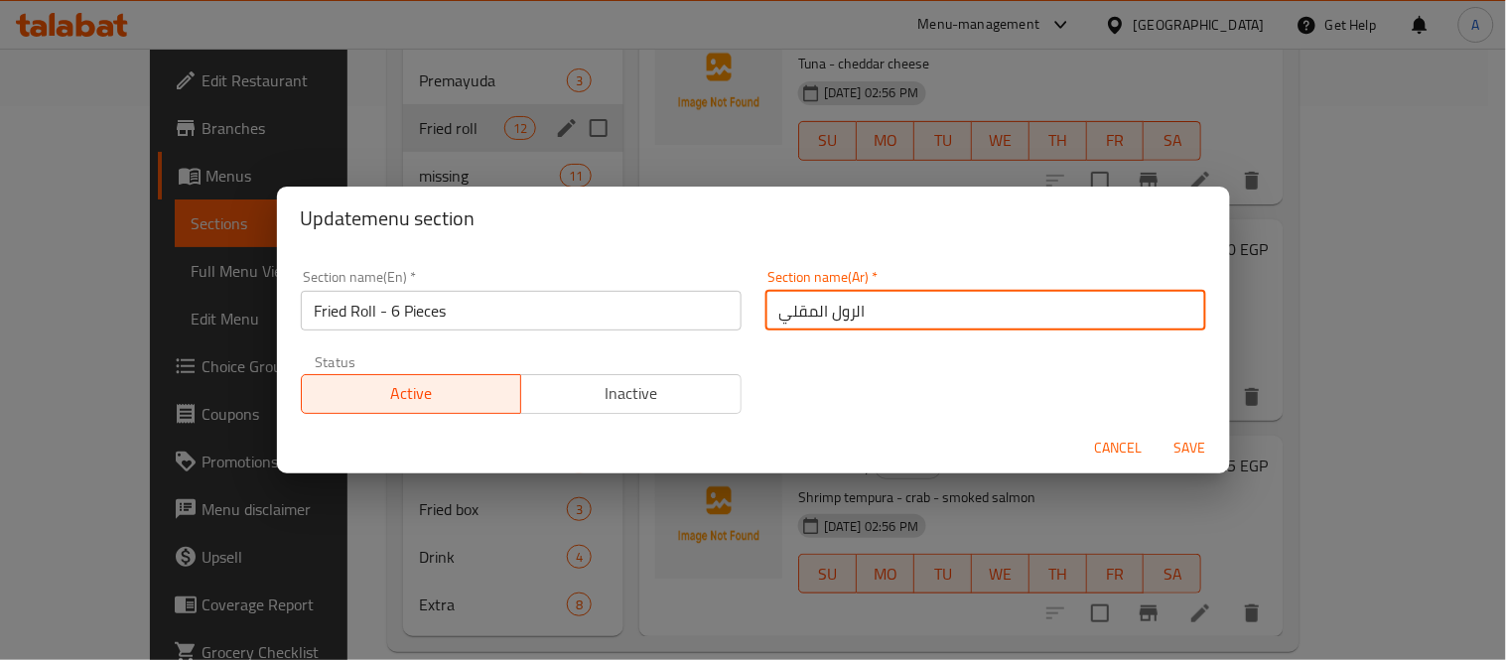
click at [970, 309] on input "الرول المقلي" at bounding box center [985, 311] width 441 height 40
type input "رول مقلي - 6 قطع"
click at [1158, 430] on button "Save" at bounding box center [1190, 448] width 64 height 37
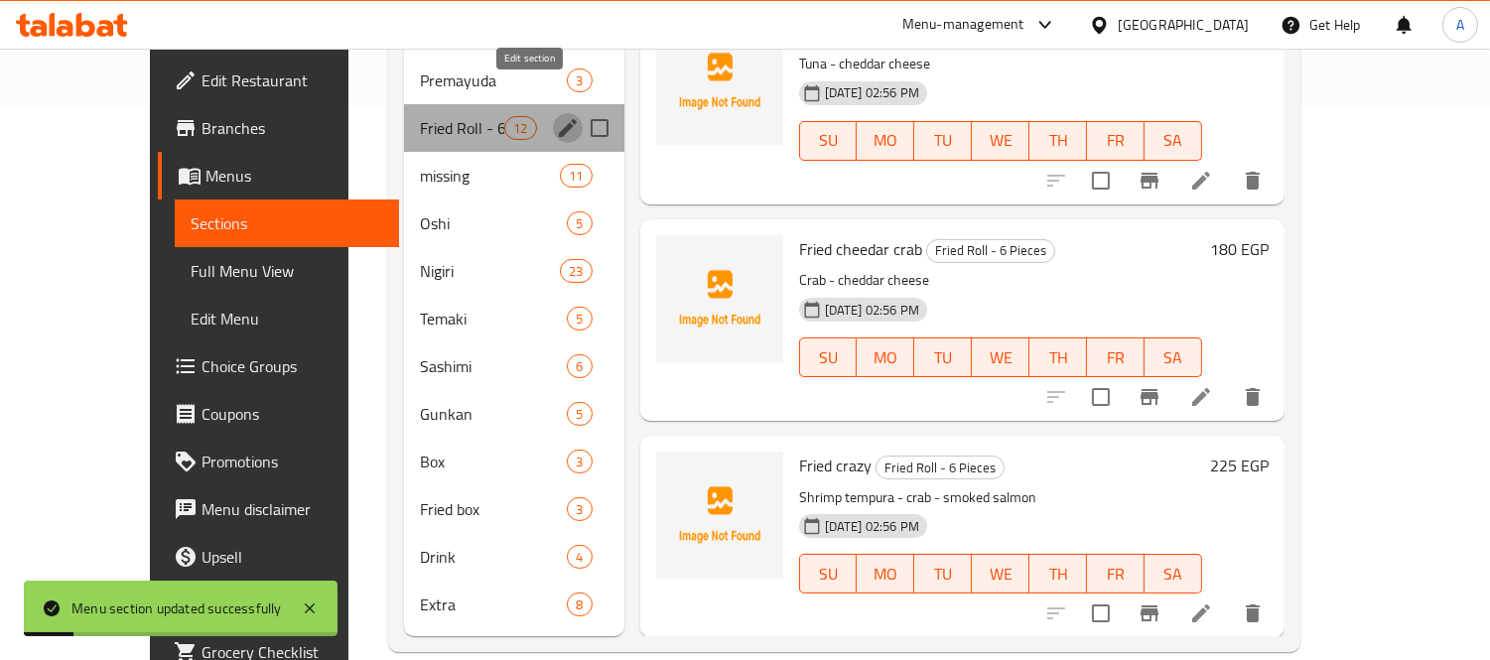
click at [556, 116] on icon "edit" at bounding box center [568, 128] width 24 height 24
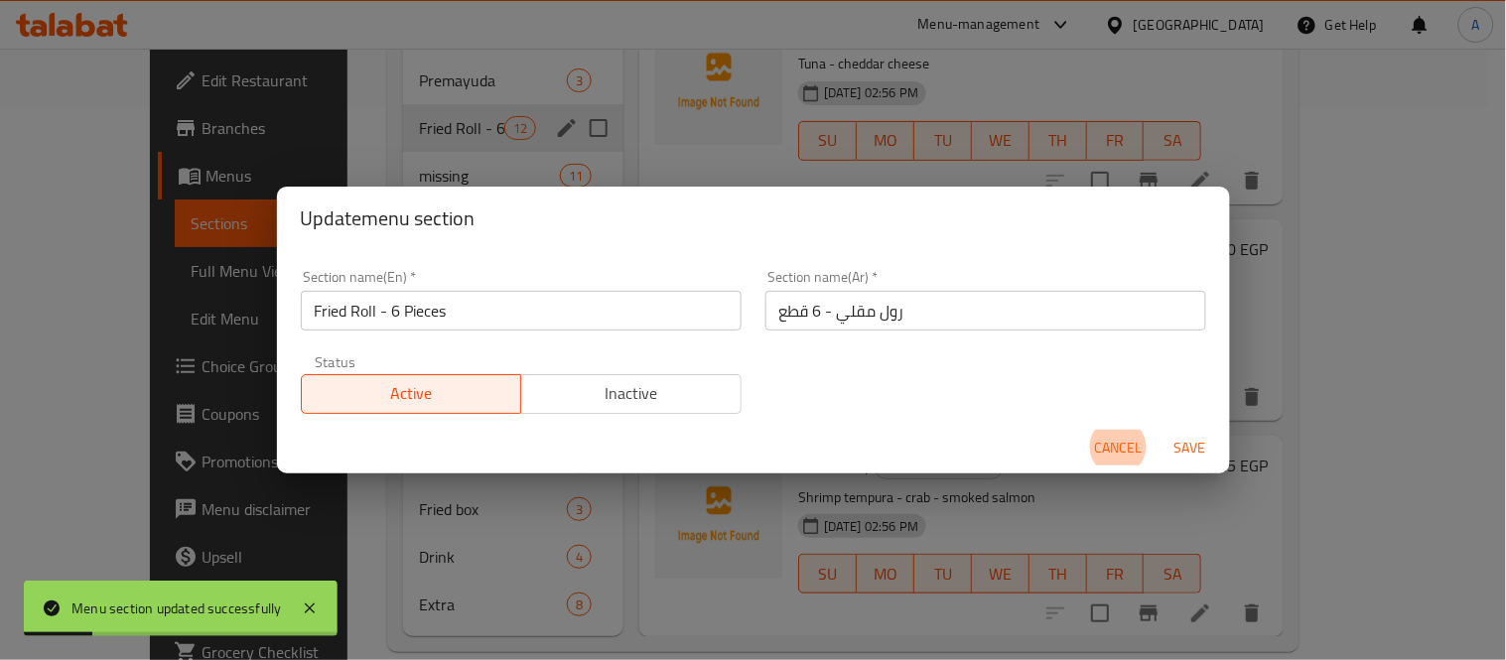
click at [480, 298] on input "Fried Roll - 6 Pieces" at bounding box center [521, 311] width 441 height 40
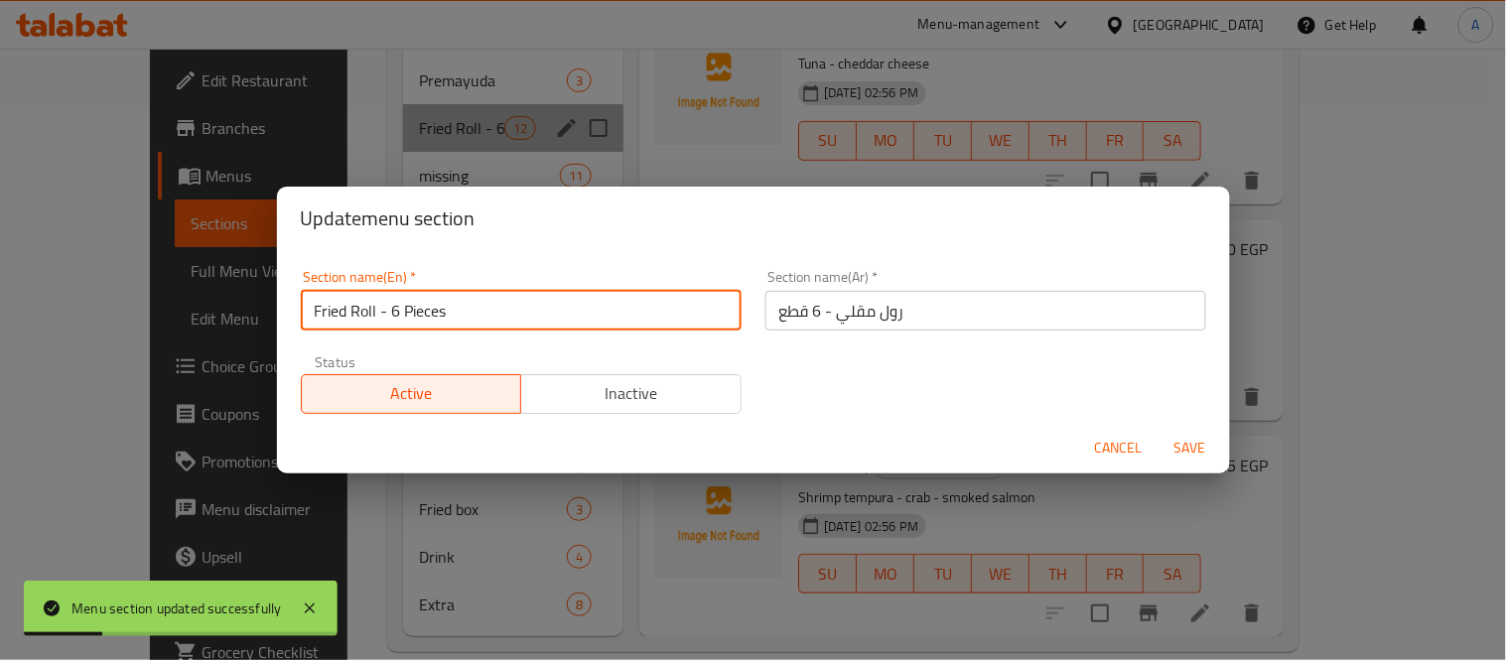
click at [480, 298] on input "Fried Roll - 6 Pieces" at bounding box center [521, 311] width 441 height 40
click at [1117, 452] on span "Cancel" at bounding box center [1119, 448] width 48 height 25
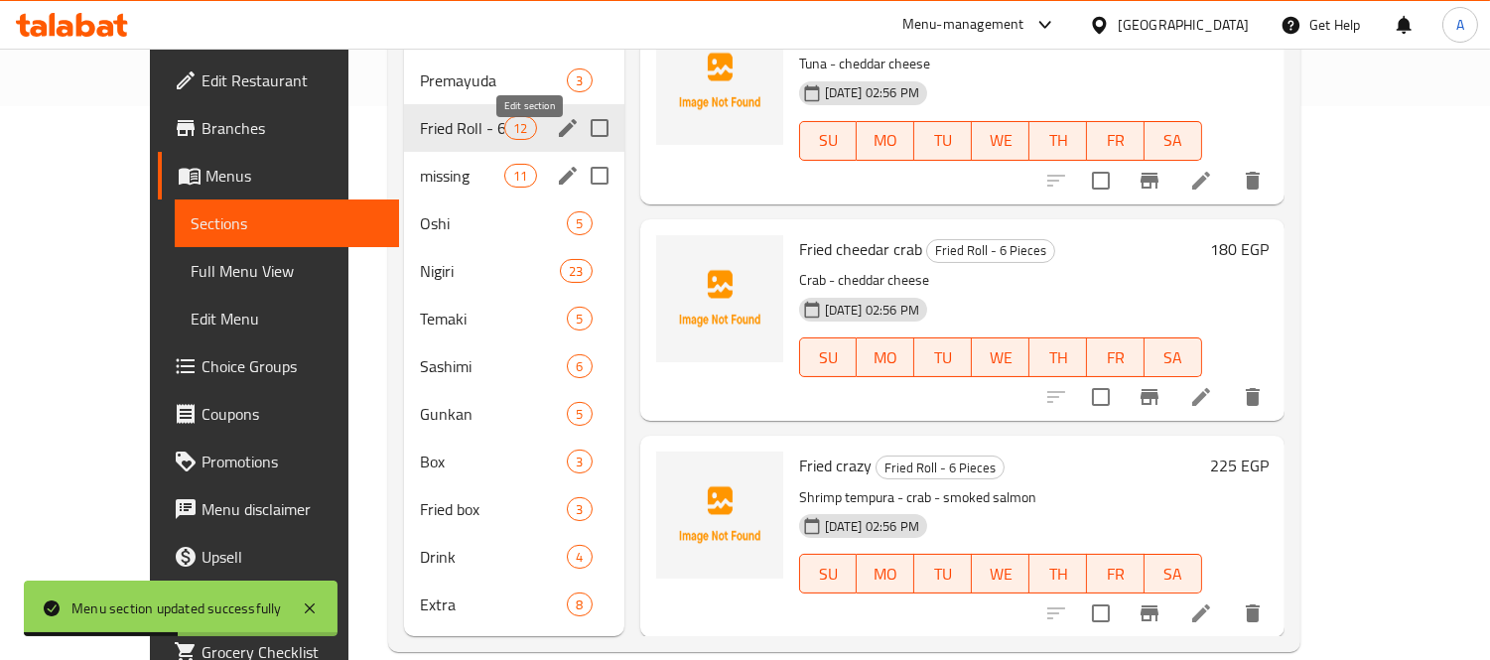
click at [553, 161] on button "edit" at bounding box center [568, 176] width 30 height 30
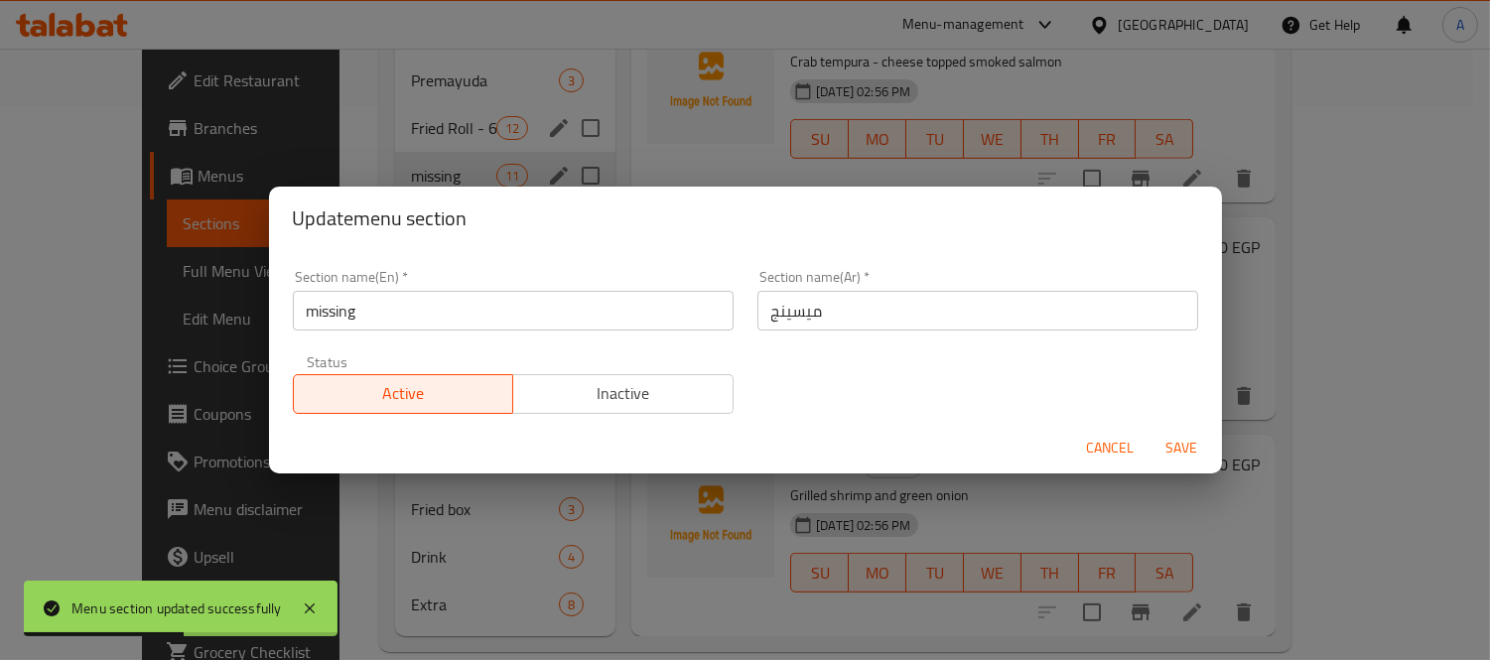
scroll to position [1496, 0]
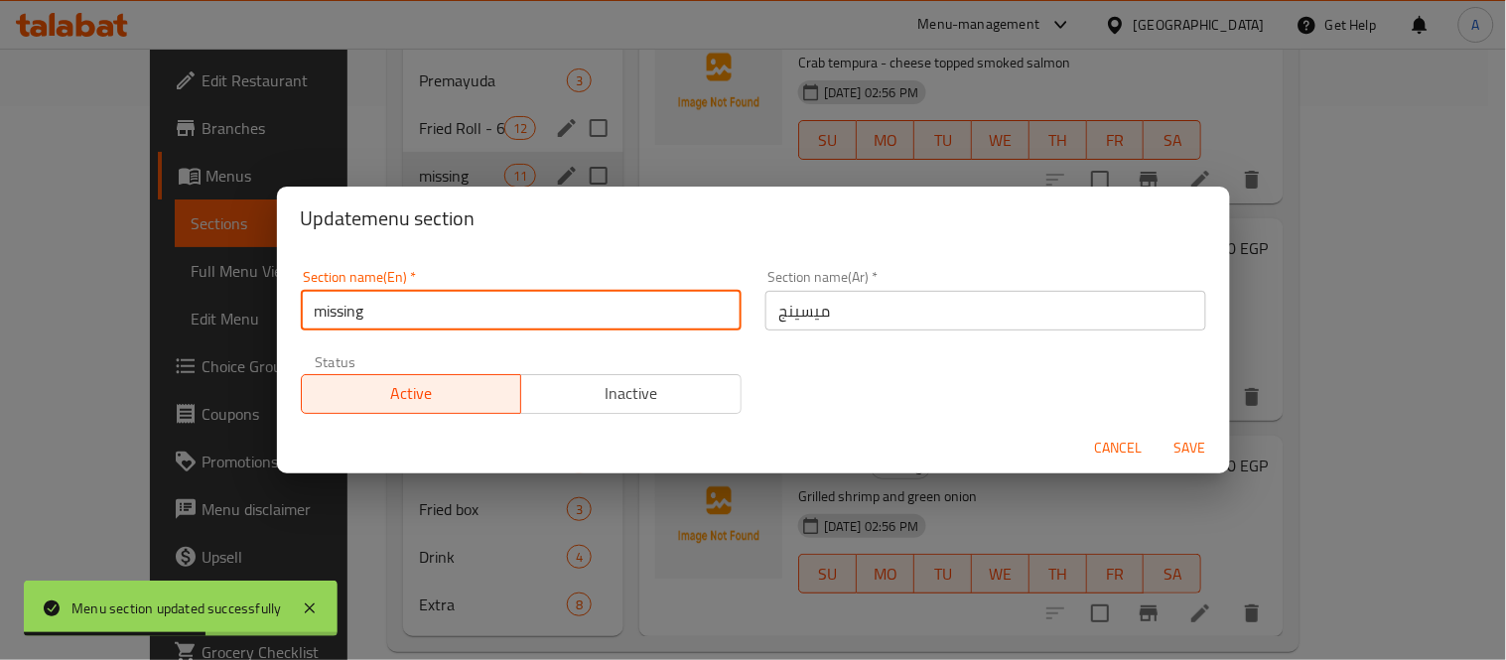
drag, startPoint x: 483, startPoint y: 322, endPoint x: 176, endPoint y: 265, distance: 312.9
click at [176, 265] on div "Update menu section Section name(En)   * missing Section name(En) * Section nam…" at bounding box center [753, 330] width 1506 height 660
paste input "Fried Roll - 6 Pieces"
click at [389, 303] on input "Fried Roll - 6 Pieces" at bounding box center [521, 311] width 441 height 40
click at [392, 305] on input "Fried Roll - 6 Pieces" at bounding box center [521, 311] width 441 height 40
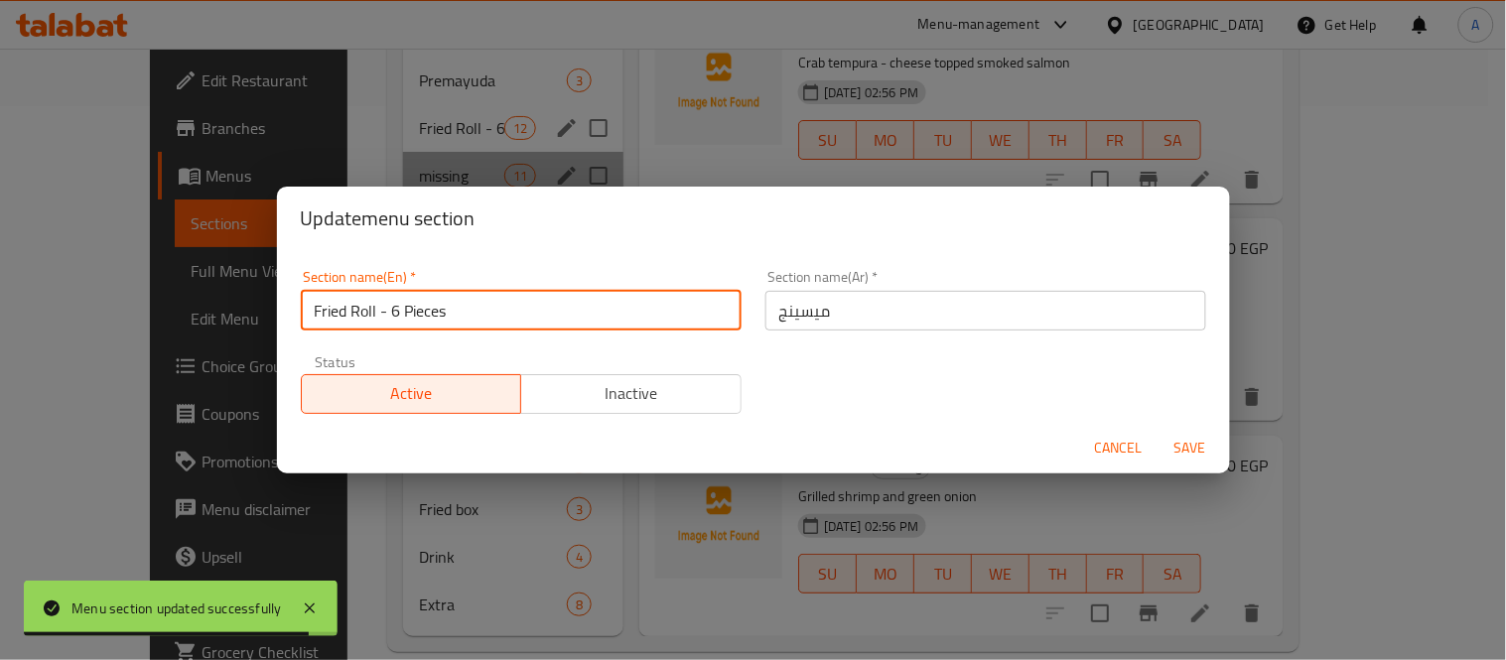
click at [397, 310] on input "Fried Roll - 6 Pieces" at bounding box center [521, 311] width 441 height 40
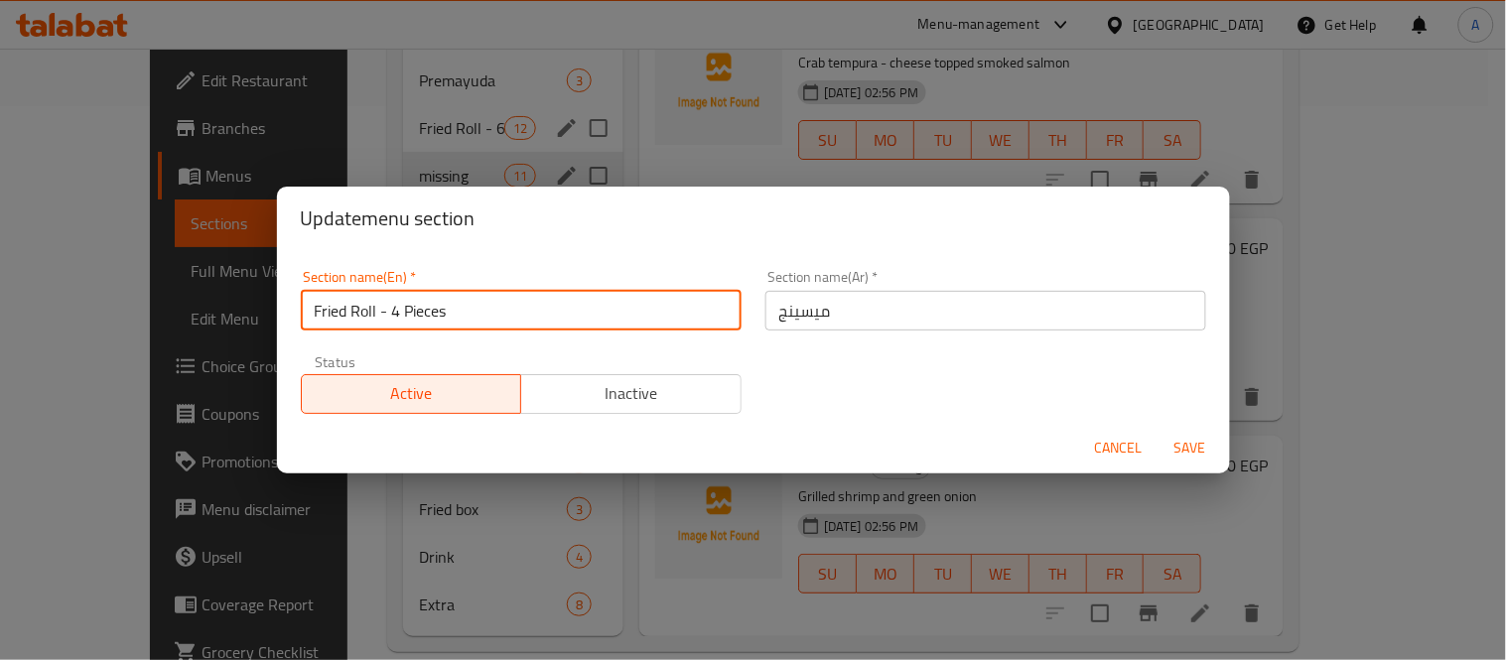
type input "Fried Roll - 4 Pieces"
click at [1158, 430] on button "Save" at bounding box center [1190, 448] width 64 height 37
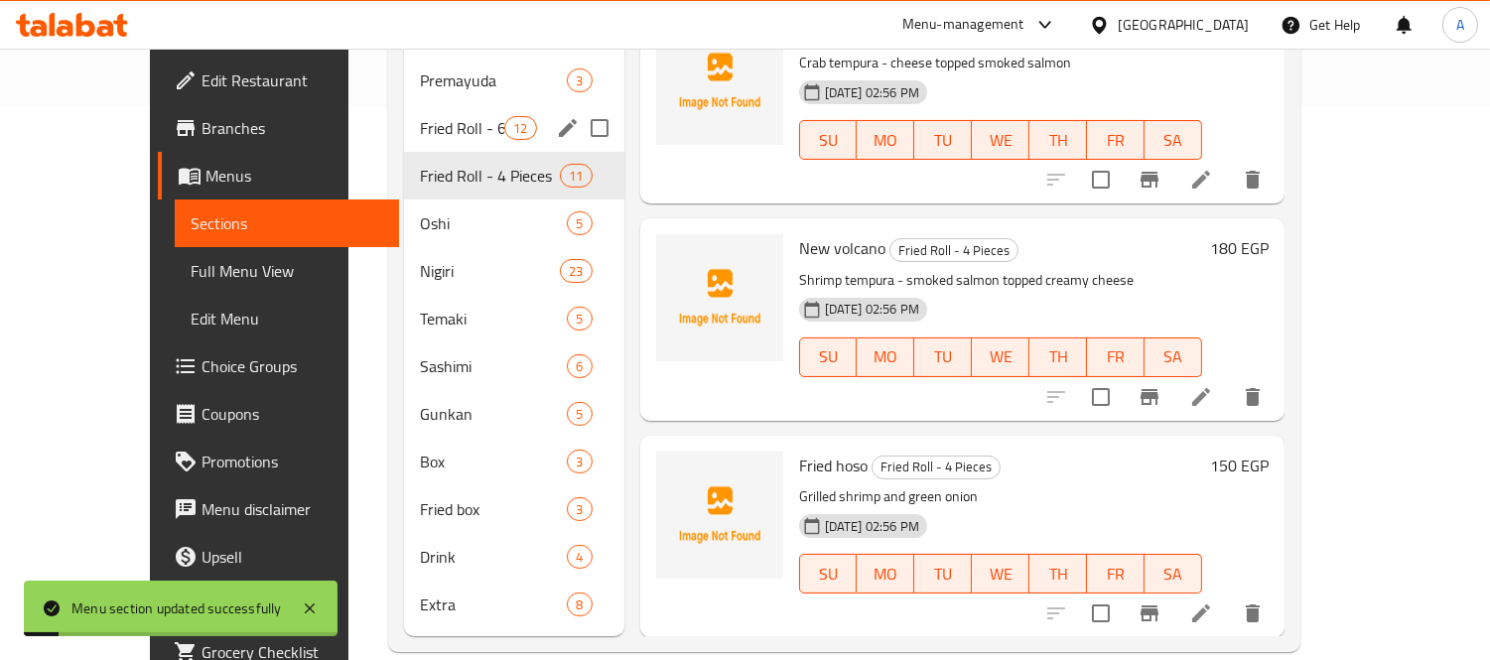
click at [556, 116] on icon "edit" at bounding box center [568, 128] width 24 height 24
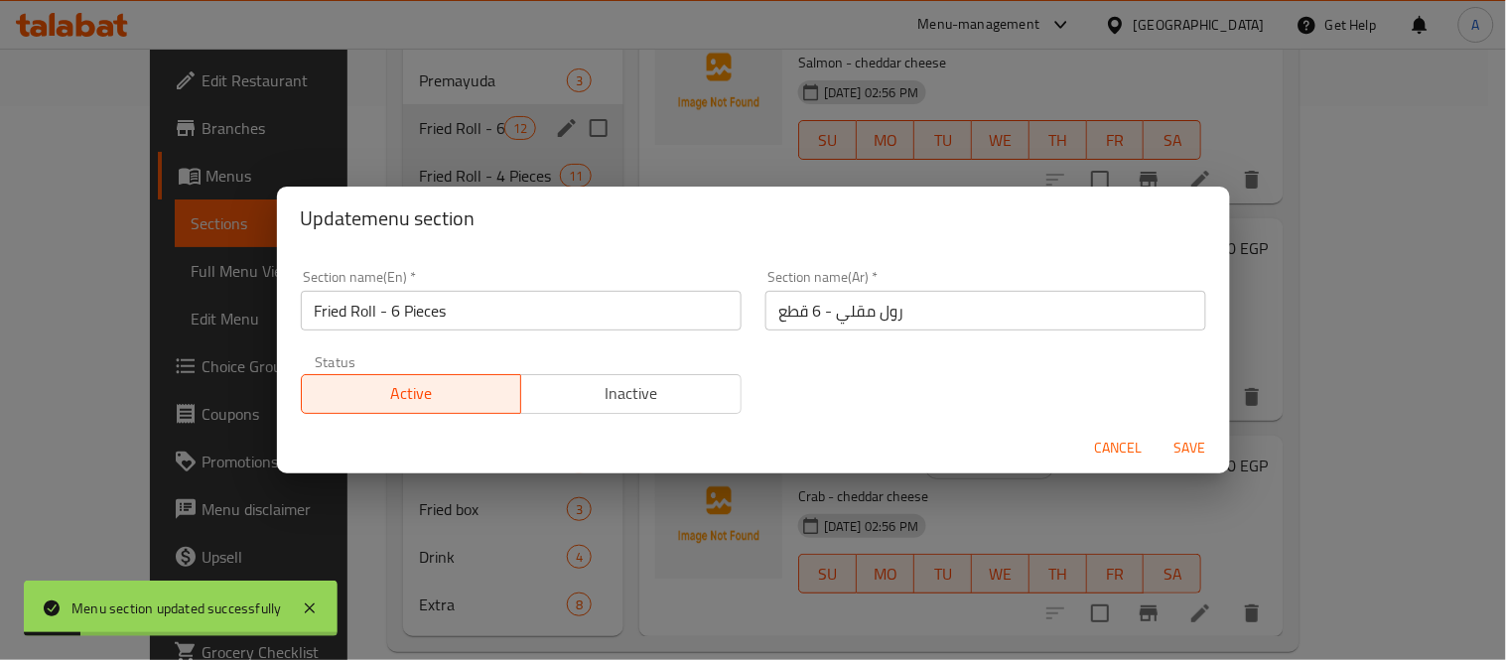
click at [869, 300] on input "رول مقلي - 6 قطع" at bounding box center [985, 311] width 441 height 40
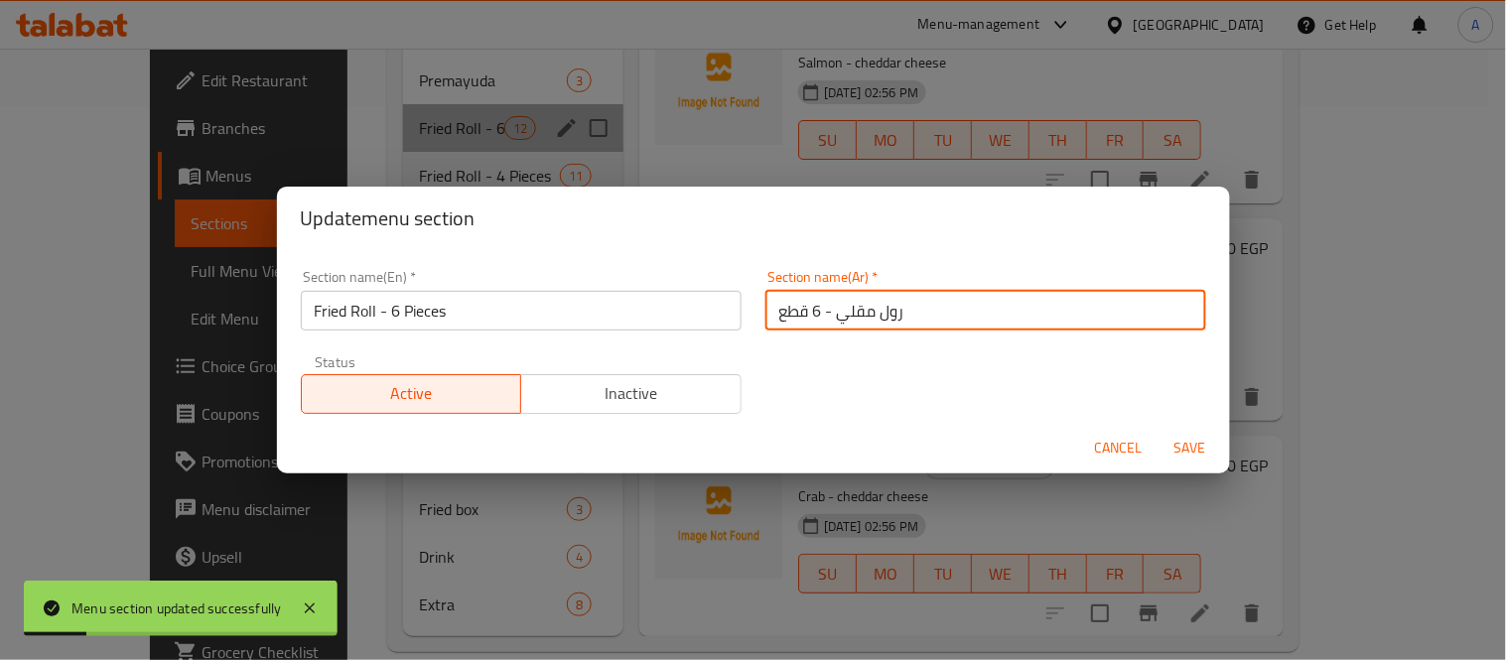
click at [869, 300] on input "رول مقلي - 6 قطع" at bounding box center [985, 311] width 441 height 40
click at [1125, 452] on span "Cancel" at bounding box center [1119, 448] width 48 height 25
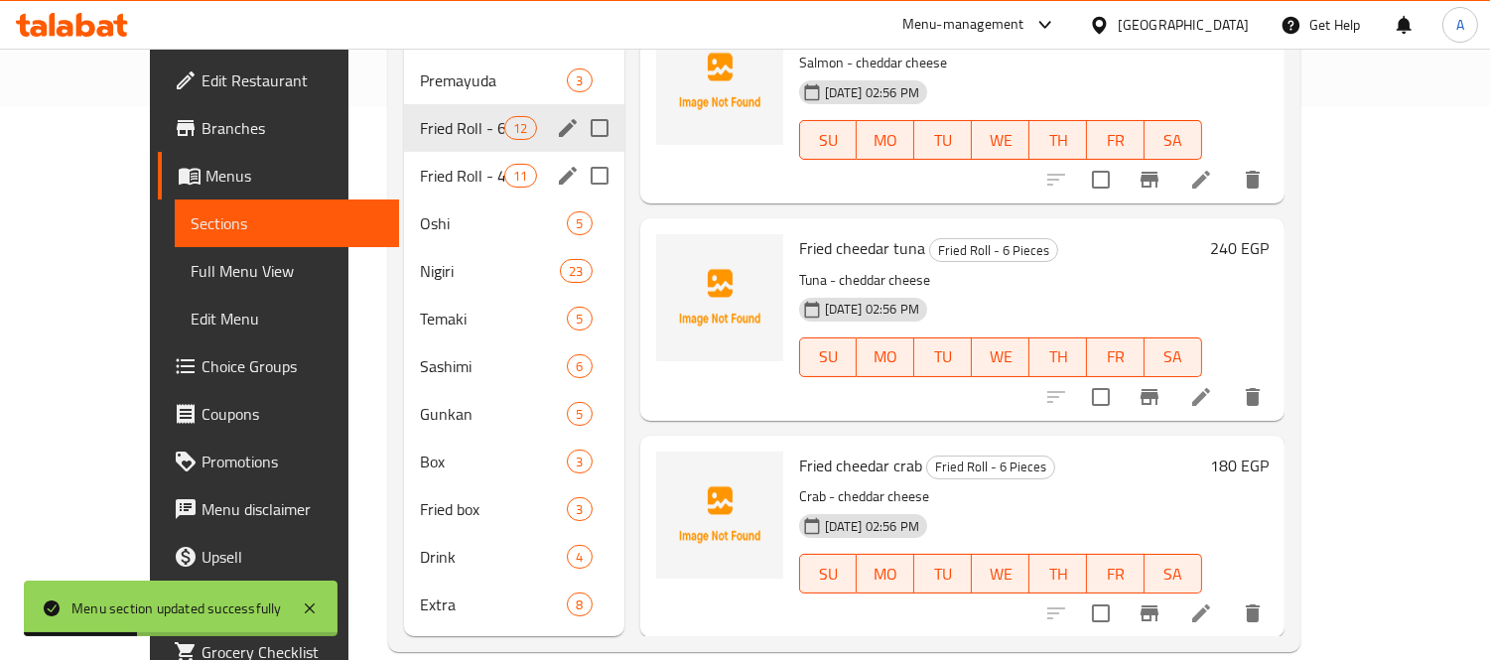
click at [501, 157] on div "Fried Roll - 4 Pieces 11" at bounding box center [514, 176] width 220 height 48
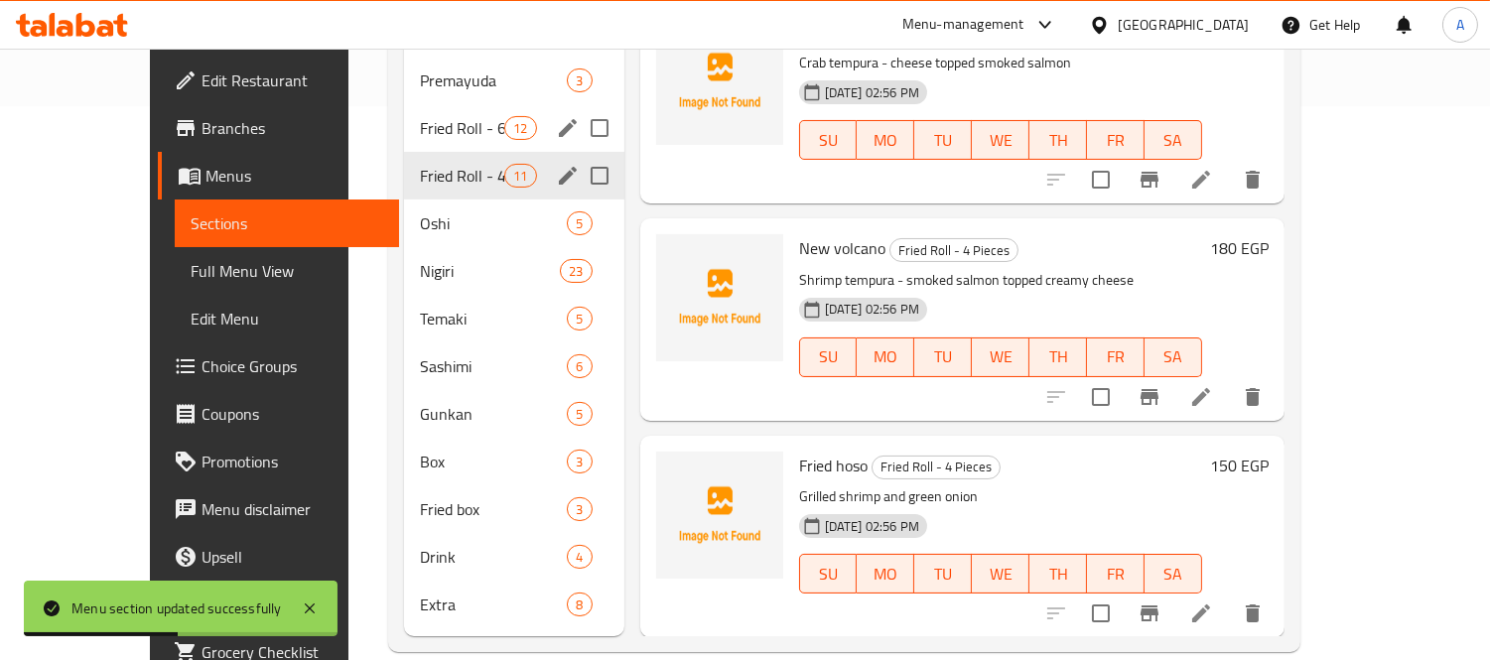
click at [556, 164] on icon "edit" at bounding box center [568, 176] width 24 height 24
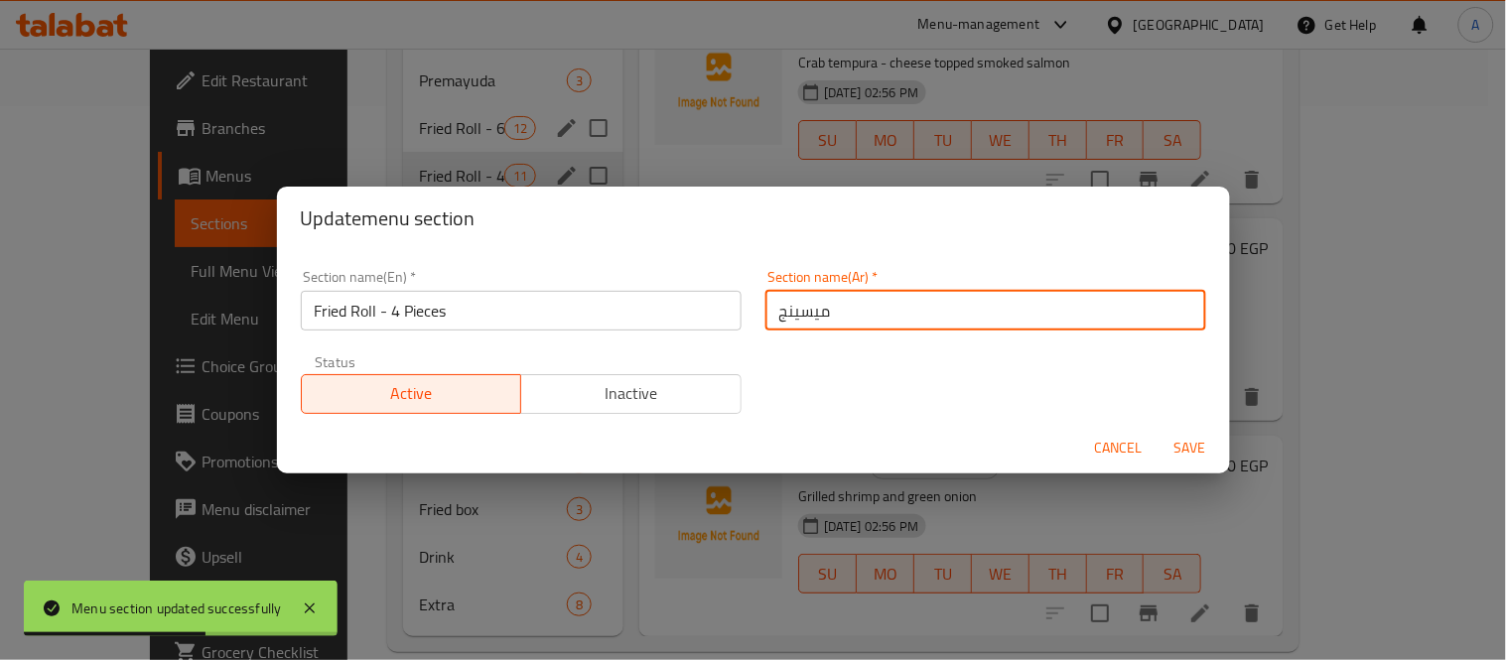
drag, startPoint x: 908, startPoint y: 310, endPoint x: 731, endPoint y: 293, distance: 178.5
click at [737, 296] on div "Section name(En)   * Fried Roll - 4 Pieces Section name(En) * Section name(Ar) …" at bounding box center [753, 342] width 929 height 168
paste input "رول مقلي - 6 قطع"
click at [810, 305] on input "رول مقلي - 6 قطع" at bounding box center [985, 311] width 441 height 40
type input "رول مقلي - 4 قطع"
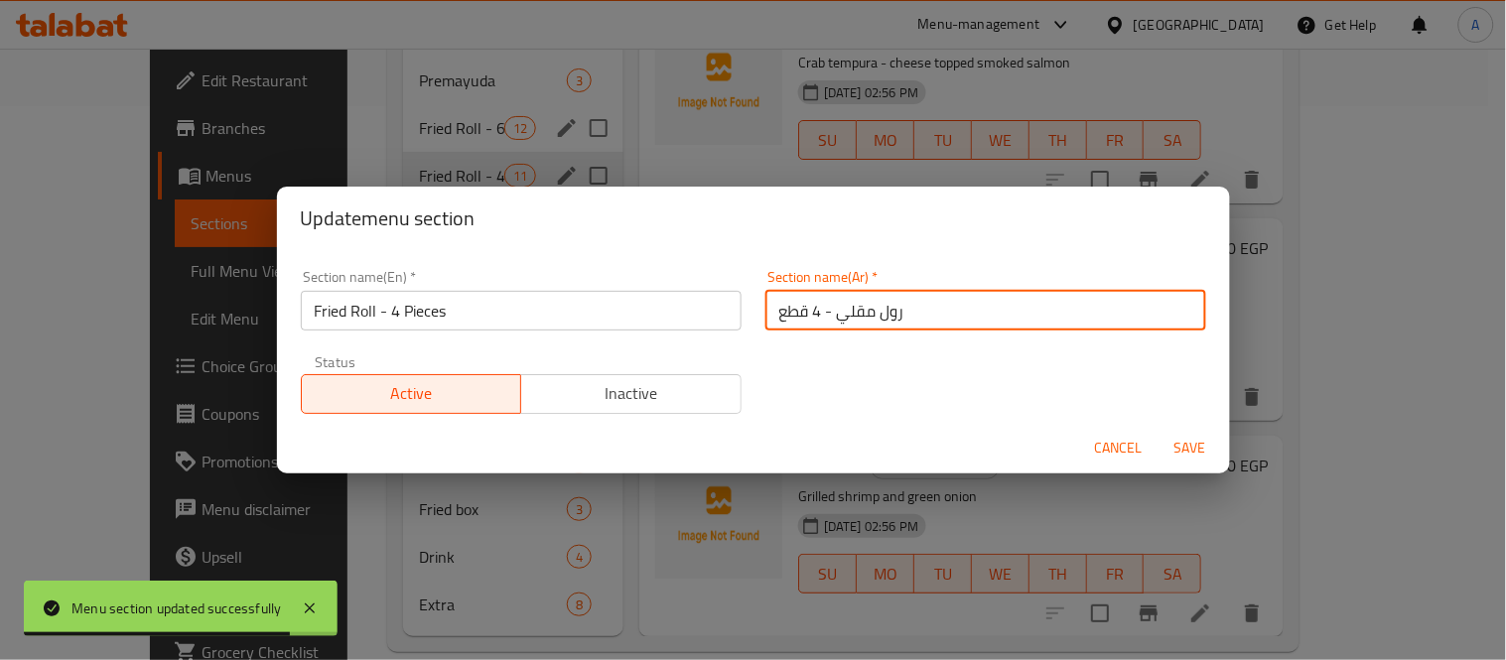
click at [1158, 430] on button "Save" at bounding box center [1190, 448] width 64 height 37
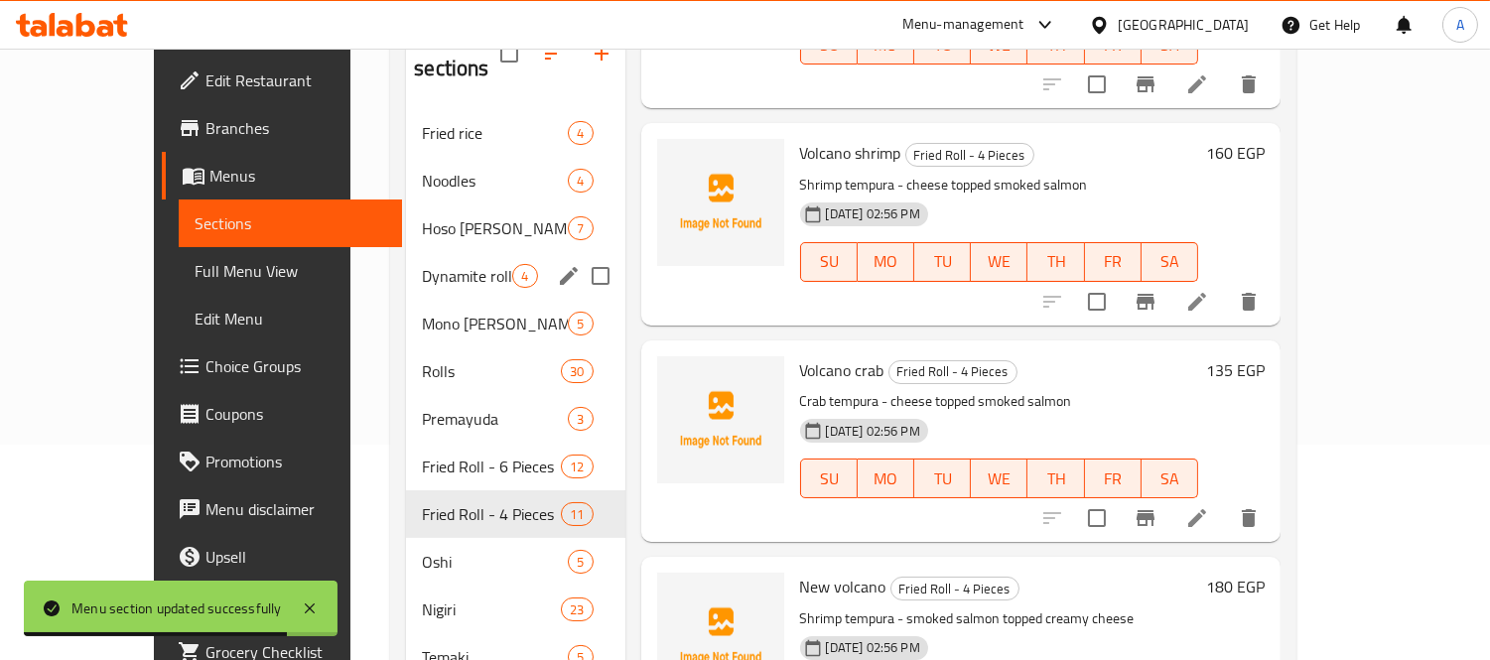
scroll to position [3, 0]
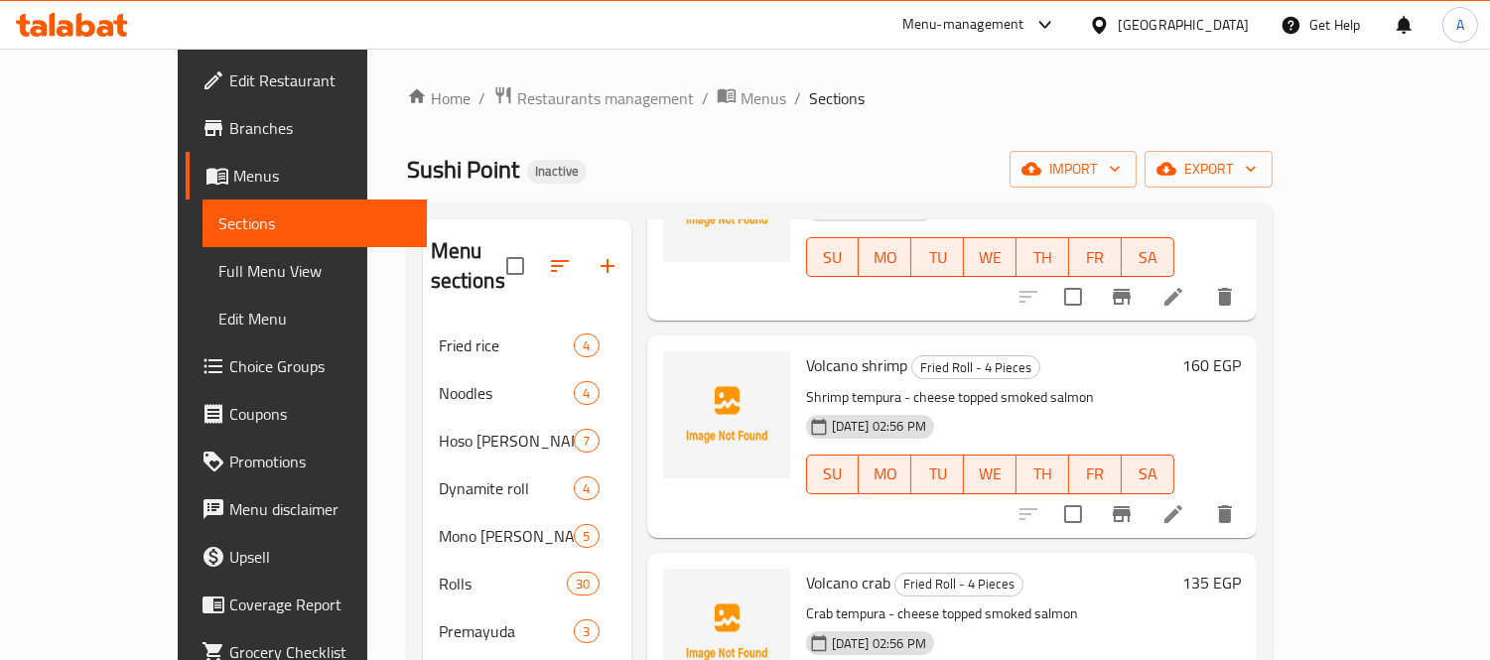
click at [804, 192] on div "Home / Restaurants management / Menus / Sections Sushi Point Inactive import ex…" at bounding box center [840, 644] width 866 height 1118
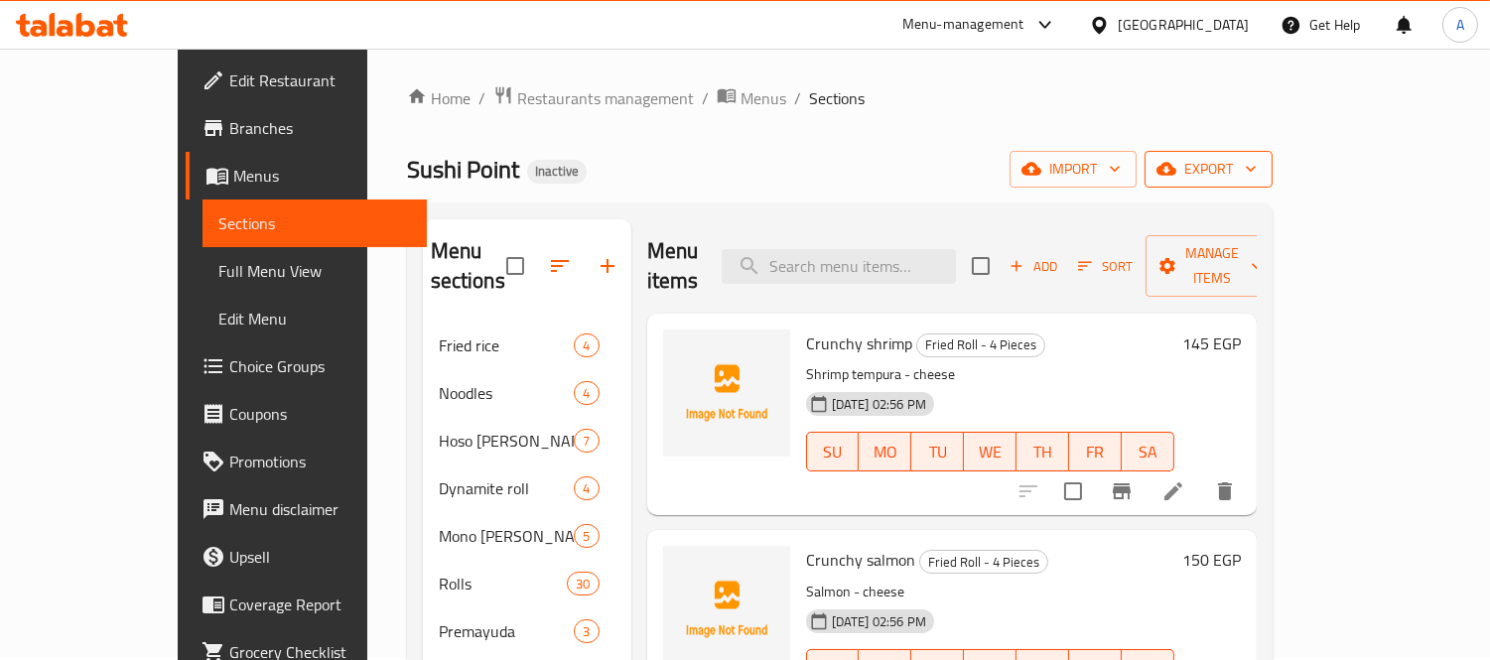
click at [1272, 153] on button "export" at bounding box center [1208, 169] width 128 height 37
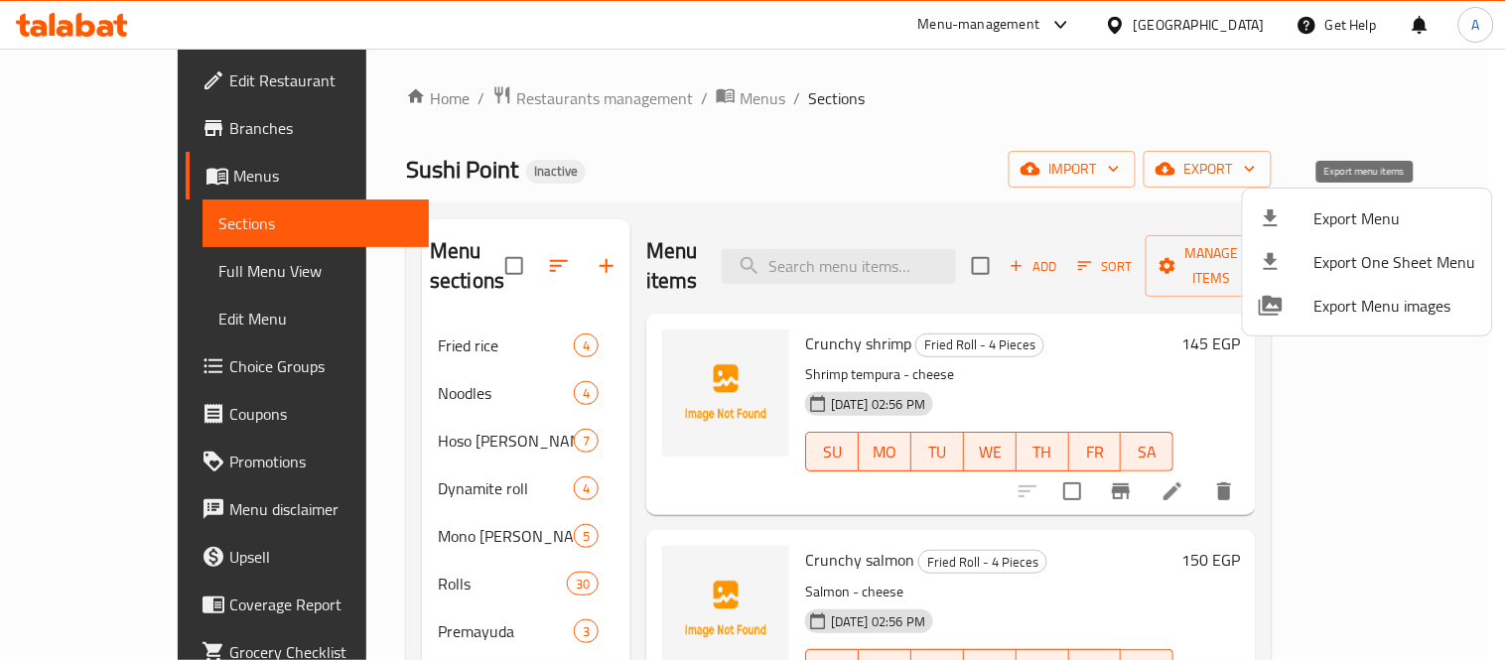
click at [1261, 222] on icon at bounding box center [1271, 218] width 24 height 24
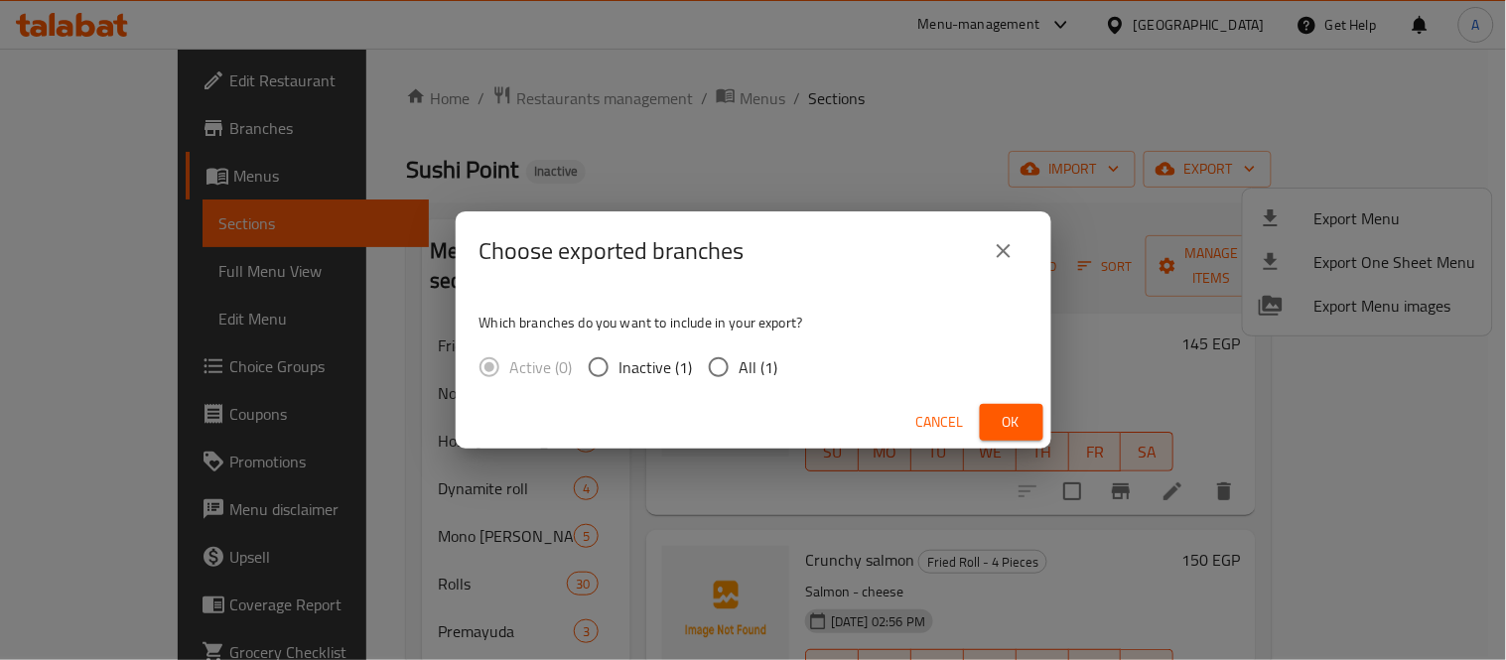
click at [751, 379] on span "All (1)" at bounding box center [758, 367] width 39 height 24
click at [739, 380] on input "All (1)" at bounding box center [719, 367] width 42 height 42
radio input "true"
click at [1037, 443] on div "Cancel Ok" at bounding box center [754, 422] width 596 height 53
click at [1038, 438] on button "Ok" at bounding box center [1012, 422] width 64 height 37
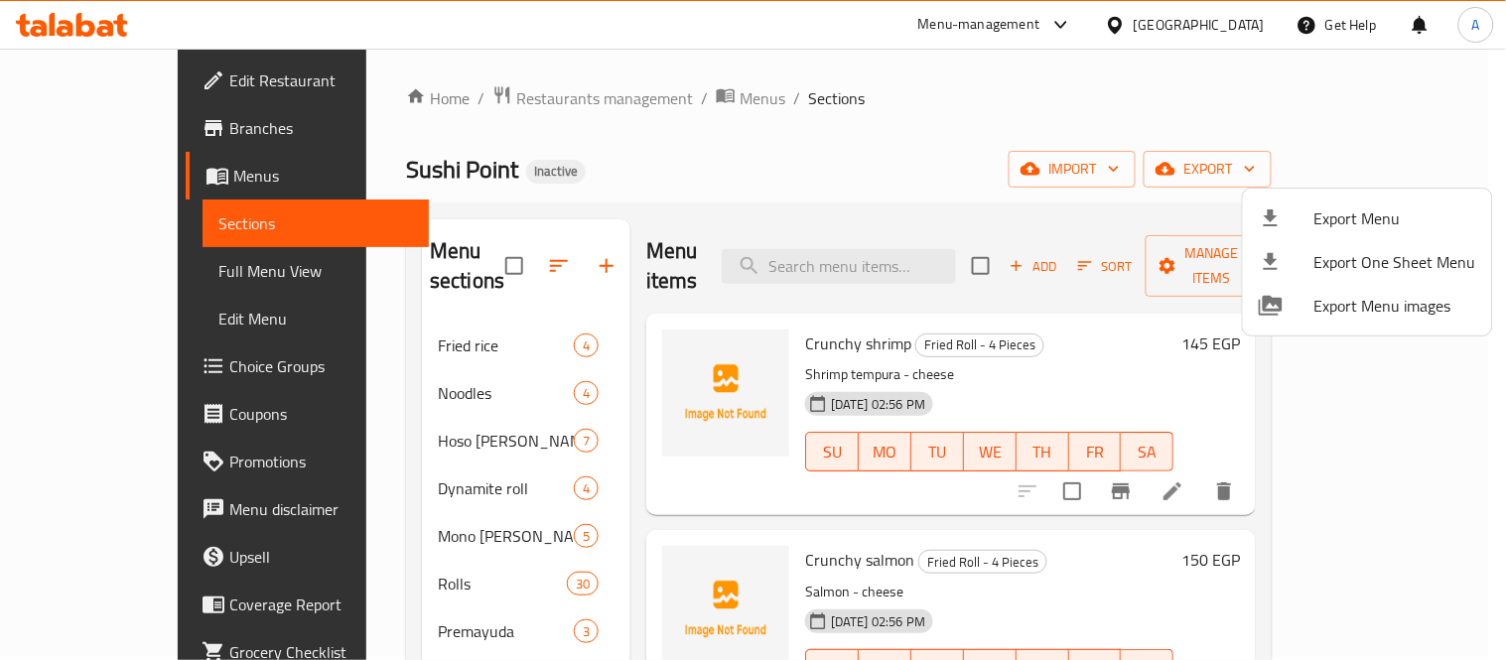
click at [392, 311] on div at bounding box center [753, 330] width 1506 height 660
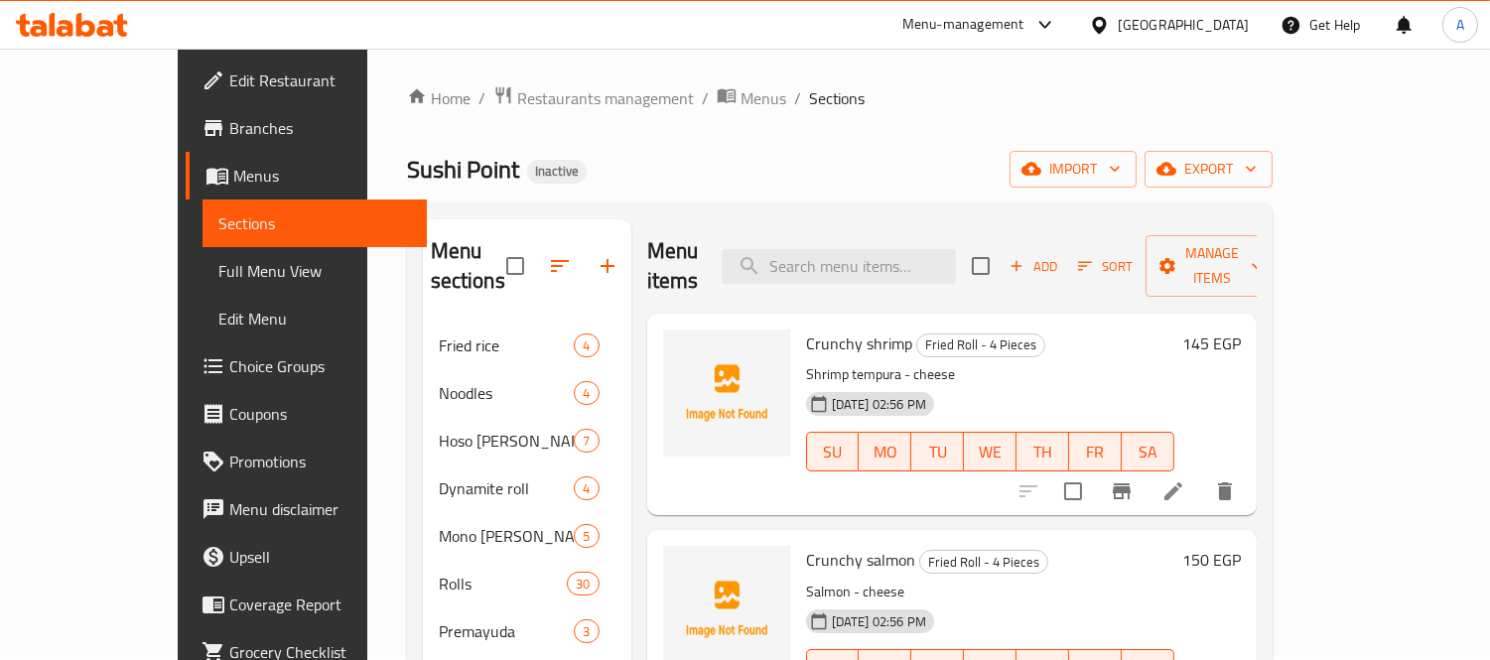
click at [439, 334] on span "Fried rice" at bounding box center [507, 346] width 136 height 24
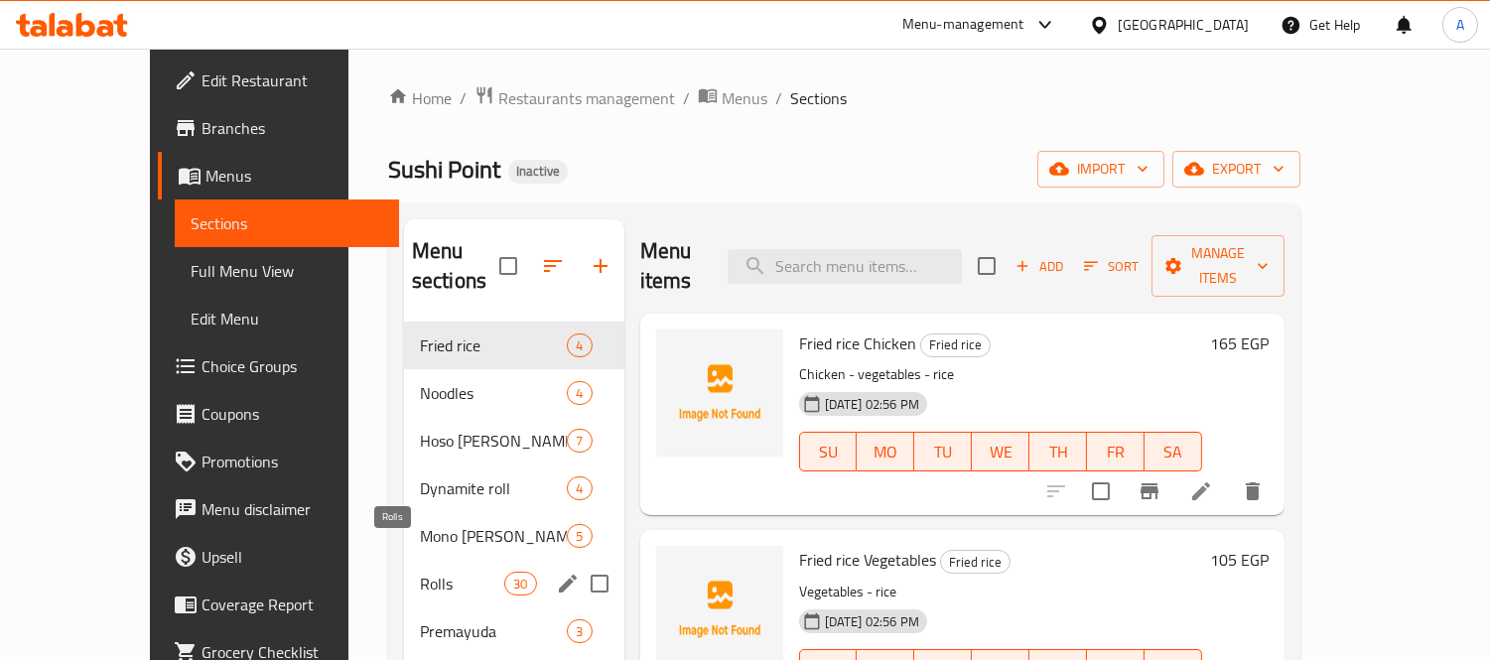
click at [420, 572] on span "Rolls" at bounding box center [462, 584] width 84 height 24
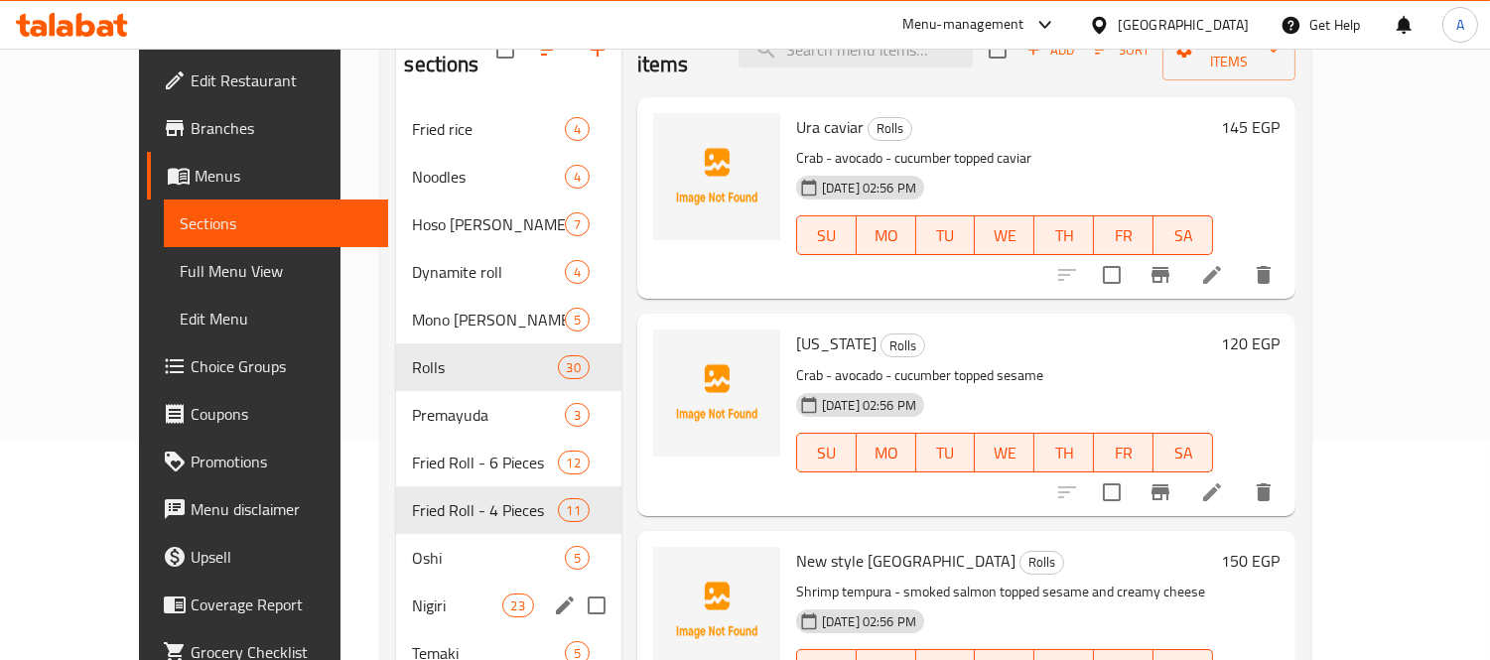
scroll to position [334, 0]
